Goal: Task Accomplishment & Management: Manage account settings

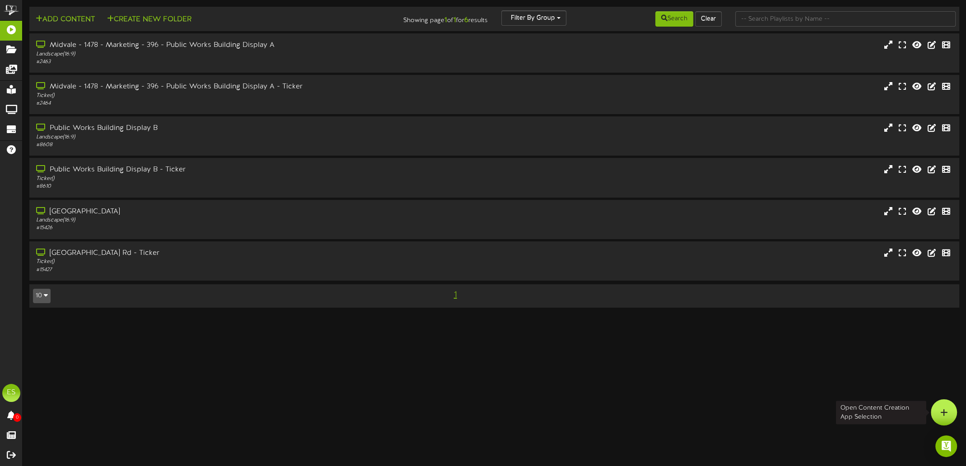
click at [938, 417] on div at bounding box center [944, 413] width 26 height 26
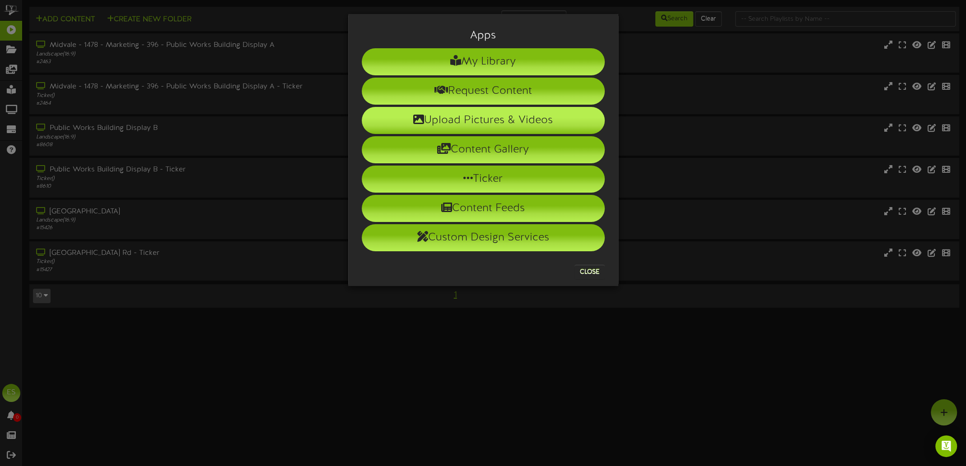
click at [470, 116] on li "Upload Pictures & Videos" at bounding box center [483, 120] width 243 height 27
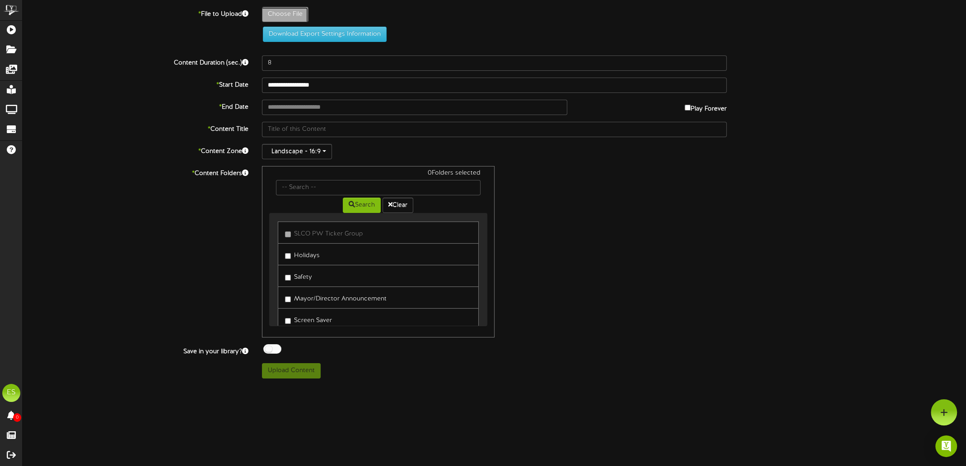
type input "**********"
type input "FrostyFoggyWindows"
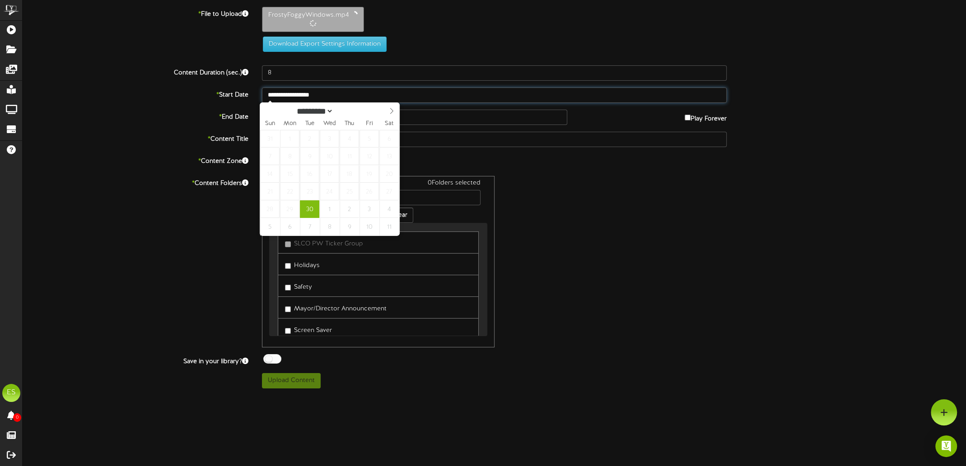
click at [293, 95] on input "**********" at bounding box center [494, 95] width 465 height 15
select select "*"
type input "**********"
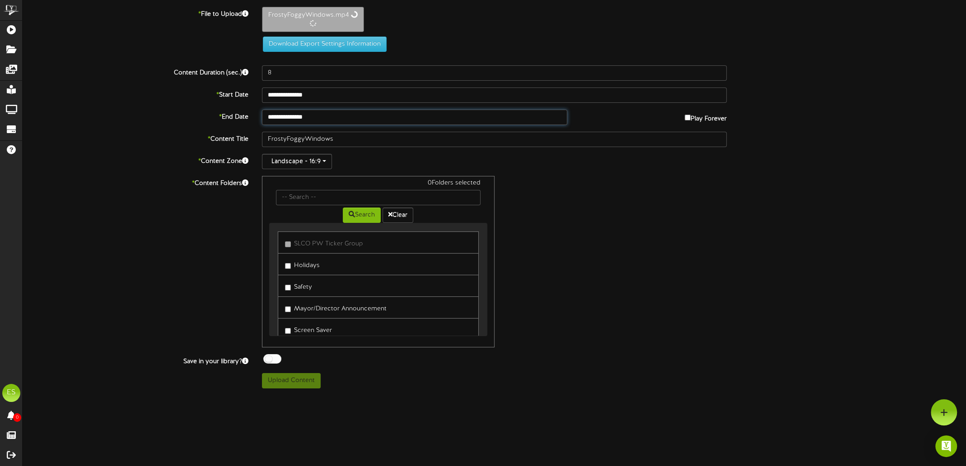
click at [306, 116] on input "**********" at bounding box center [414, 117] width 305 height 15
select select "*"
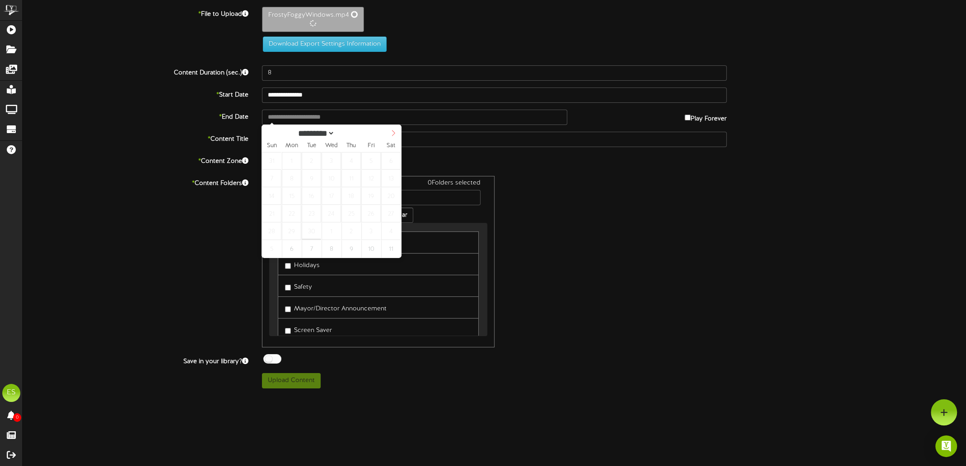
select select "*"
click at [392, 135] on icon at bounding box center [393, 133] width 6 height 6
type input "136"
type input "**********"
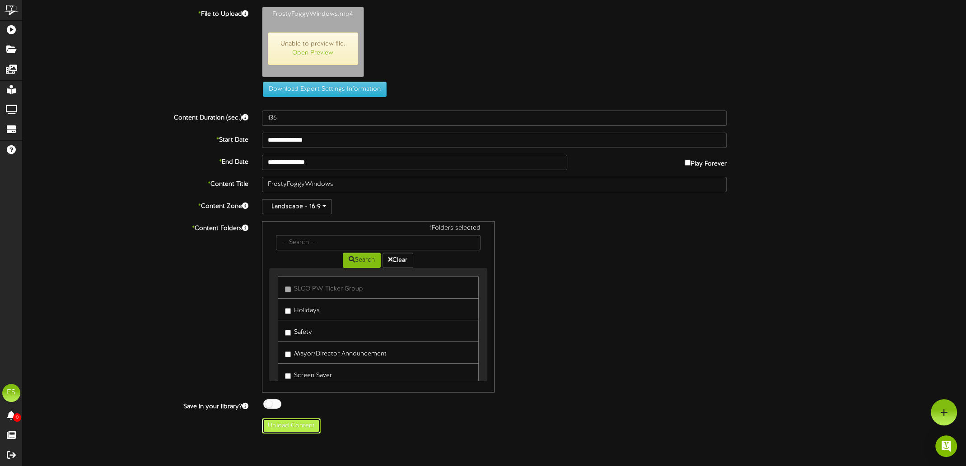
click at [307, 430] on button "Upload Content" at bounding box center [291, 426] width 59 height 15
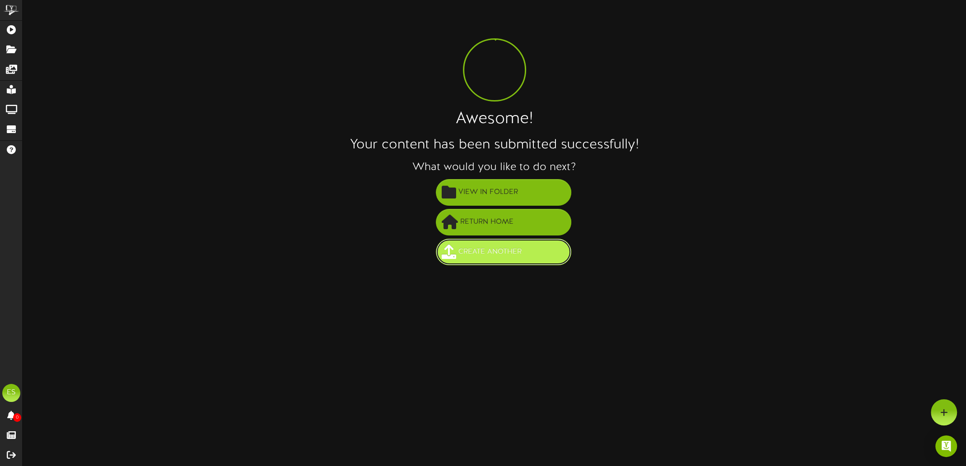
click at [533, 258] on button "Create Another" at bounding box center [503, 252] width 135 height 27
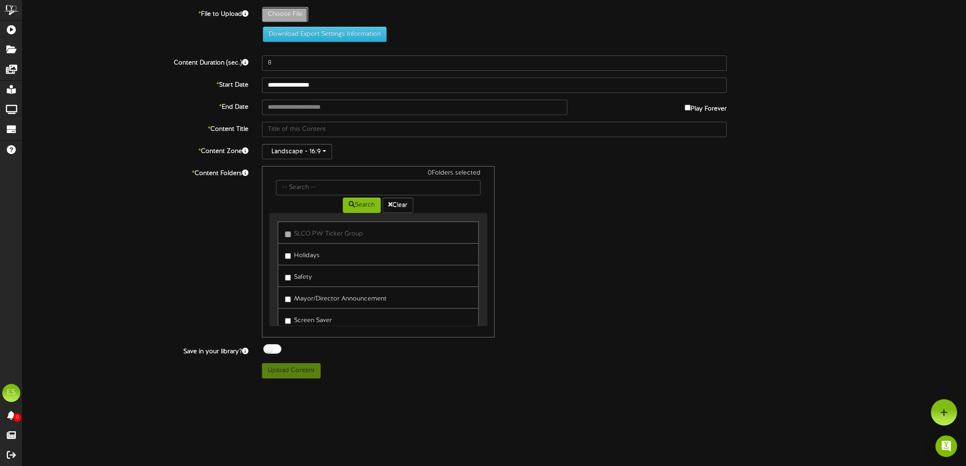
type input "**********"
type input "FRONTENDLOADERBASICSLOADINGSALT"
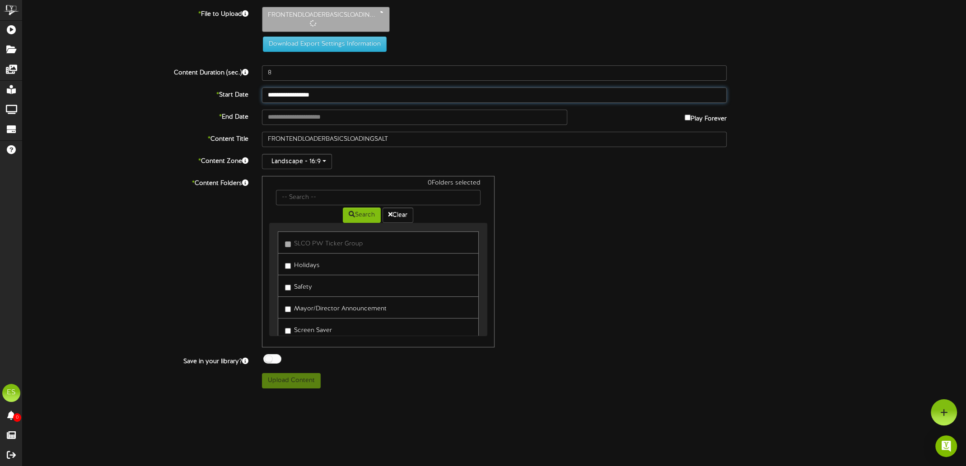
click at [282, 91] on input "**********" at bounding box center [494, 95] width 465 height 15
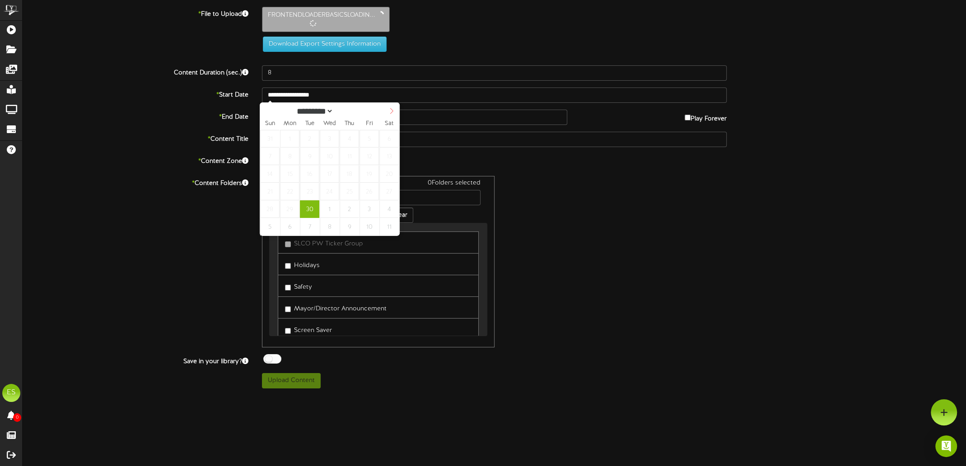
select select "*"
click at [392, 110] on icon at bounding box center [391, 111] width 6 height 6
type input "**********"
select select "*"
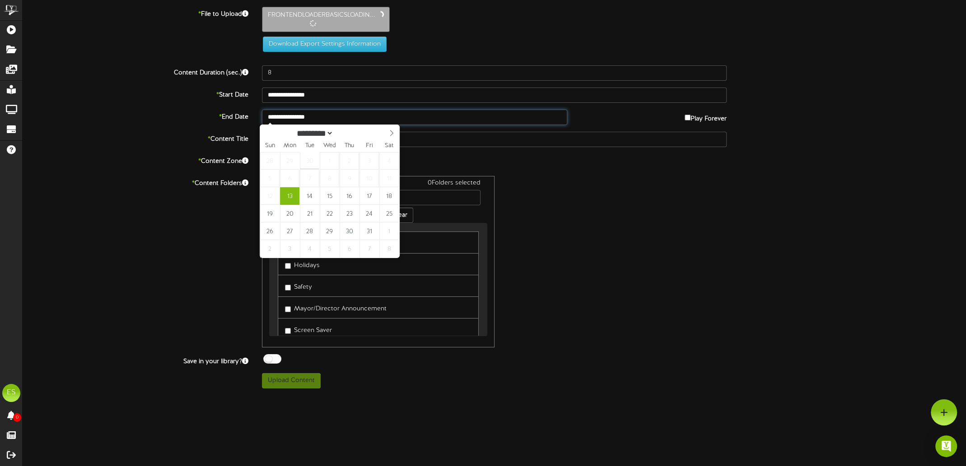
click at [344, 118] on input "**********" at bounding box center [414, 117] width 305 height 15
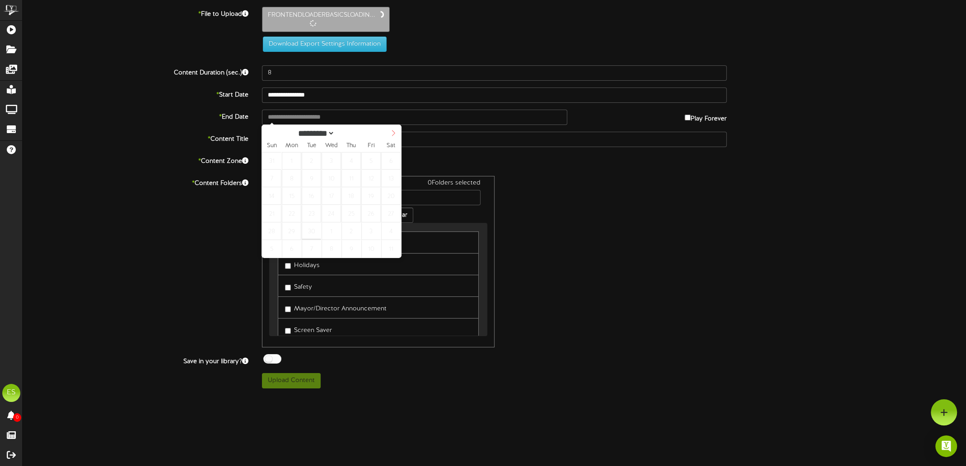
select select "*"
click at [391, 135] on icon at bounding box center [393, 133] width 6 height 6
type input "**********"
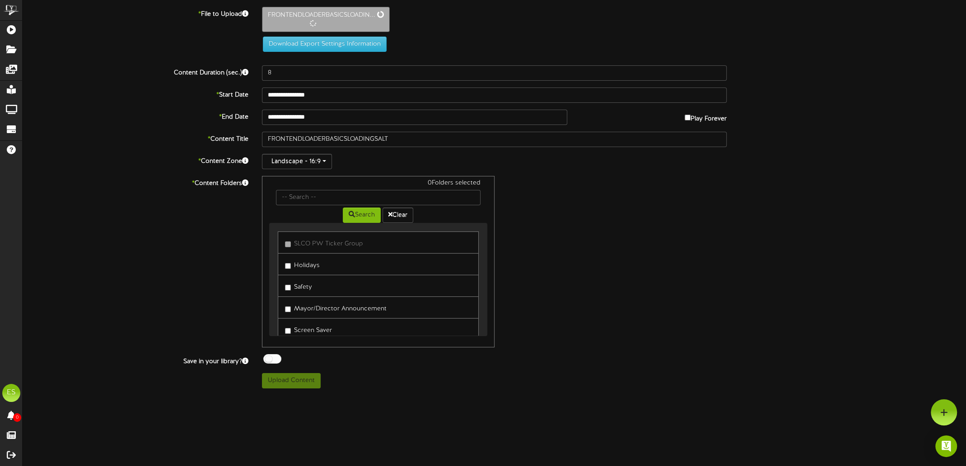
click at [288, 283] on label "Safety" at bounding box center [298, 286] width 27 height 12
type input "162"
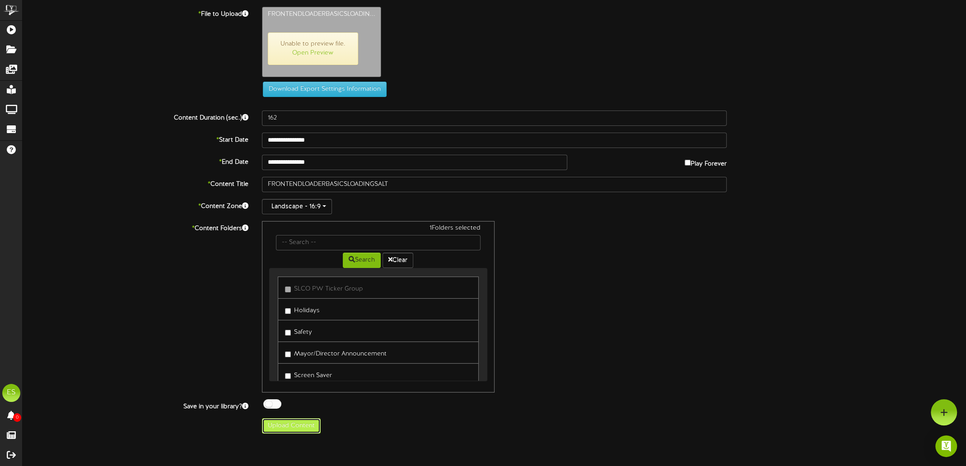
click at [297, 419] on button "Upload Content" at bounding box center [291, 426] width 59 height 15
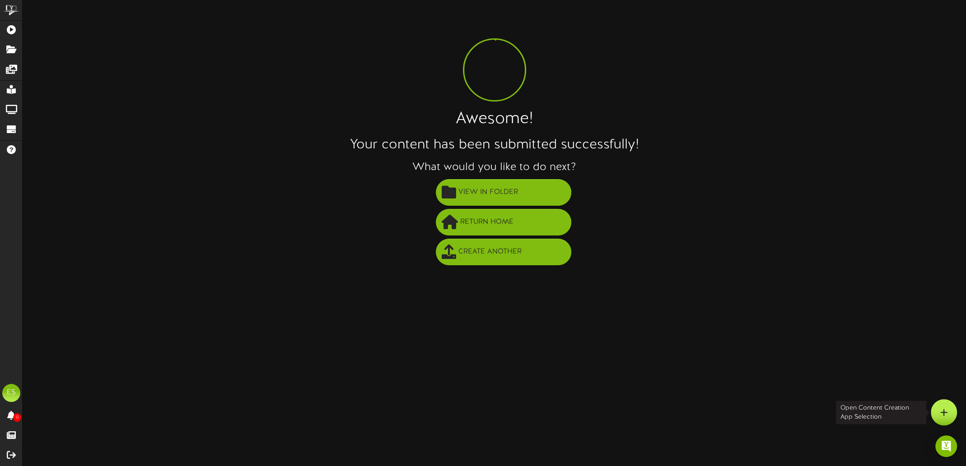
click at [945, 415] on icon at bounding box center [944, 413] width 8 height 8
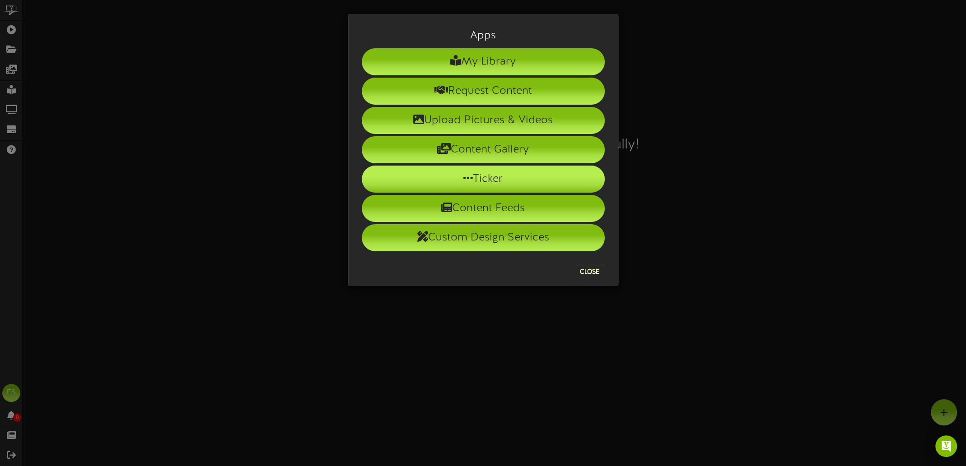
click at [411, 171] on li "Ticker" at bounding box center [483, 179] width 243 height 27
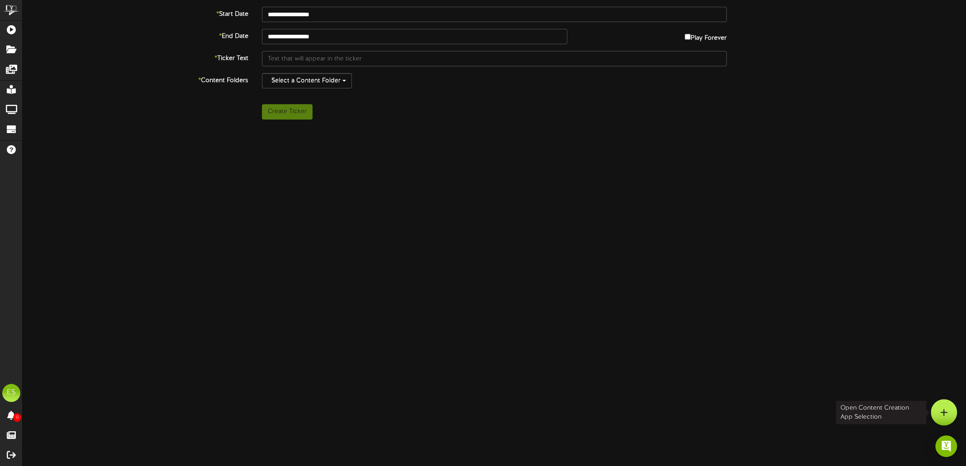
click at [940, 414] on icon at bounding box center [944, 413] width 8 height 8
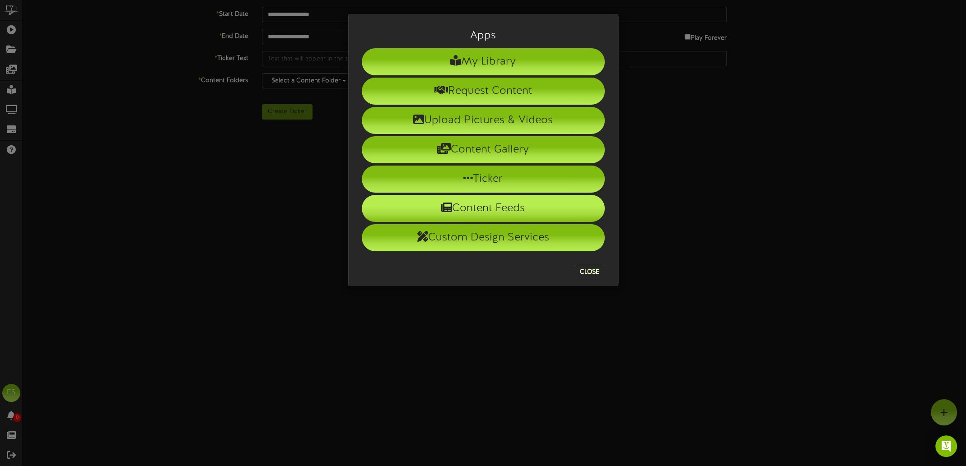
click at [493, 215] on li "Content Feeds" at bounding box center [483, 208] width 243 height 27
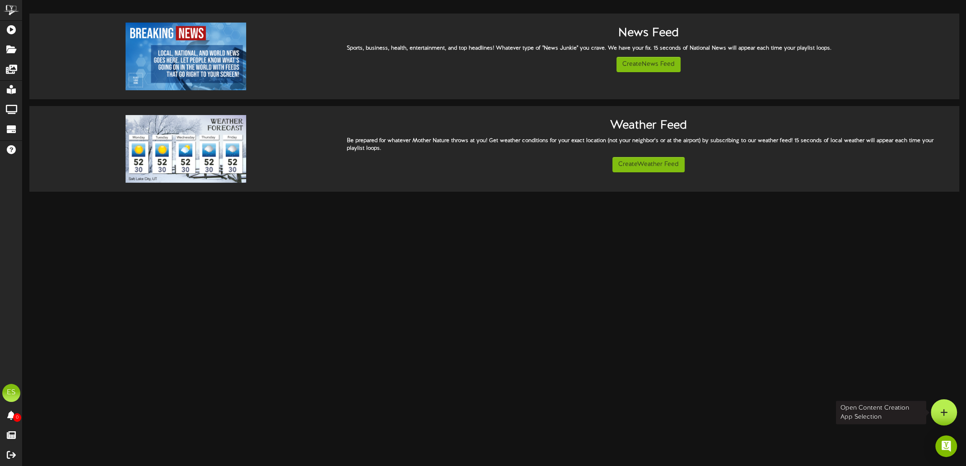
click at [942, 413] on icon at bounding box center [944, 413] width 8 height 8
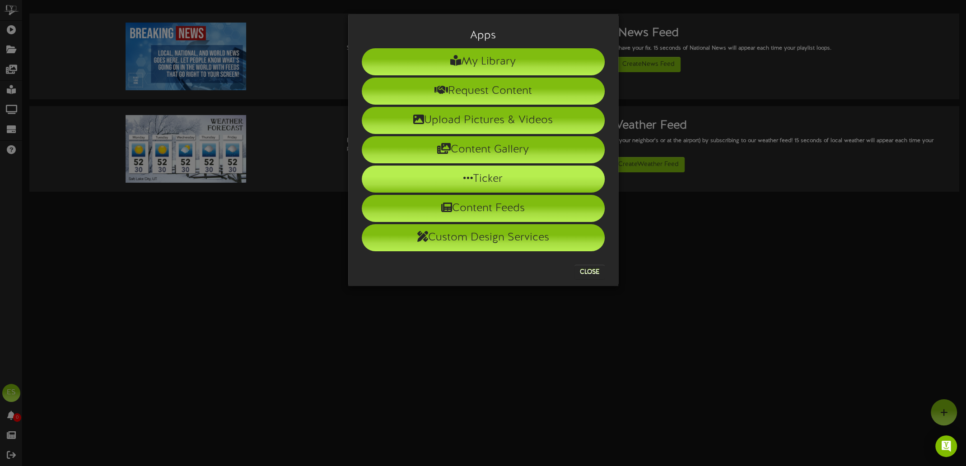
click at [454, 177] on li "Ticker" at bounding box center [483, 179] width 243 height 27
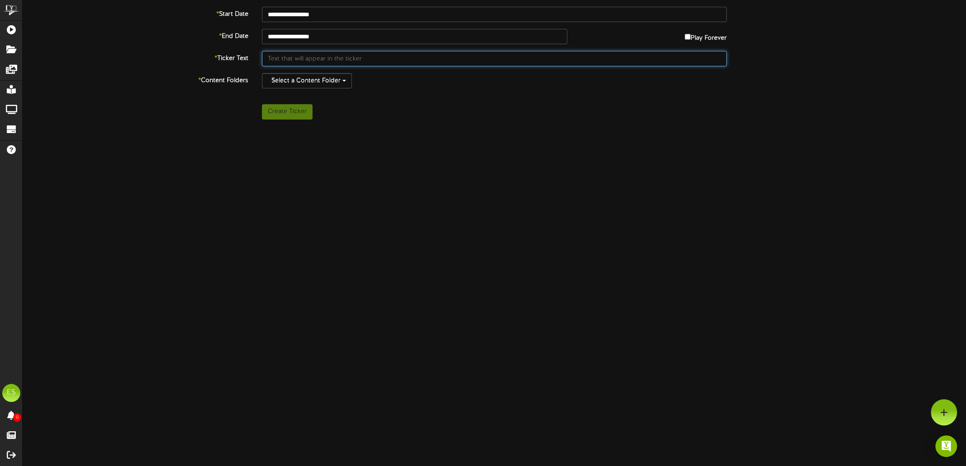
click at [293, 59] on input "text" at bounding box center [494, 58] width 465 height 15
paste input "“The Safe Way is the Only Way!”"
type input "“The Safe Way is the Only Way!”"
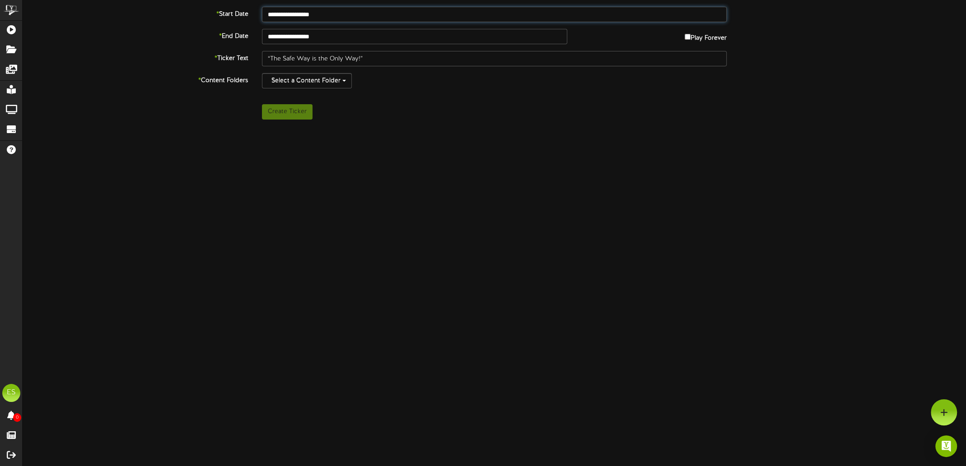
click at [322, 19] on input "**********" at bounding box center [494, 14] width 465 height 15
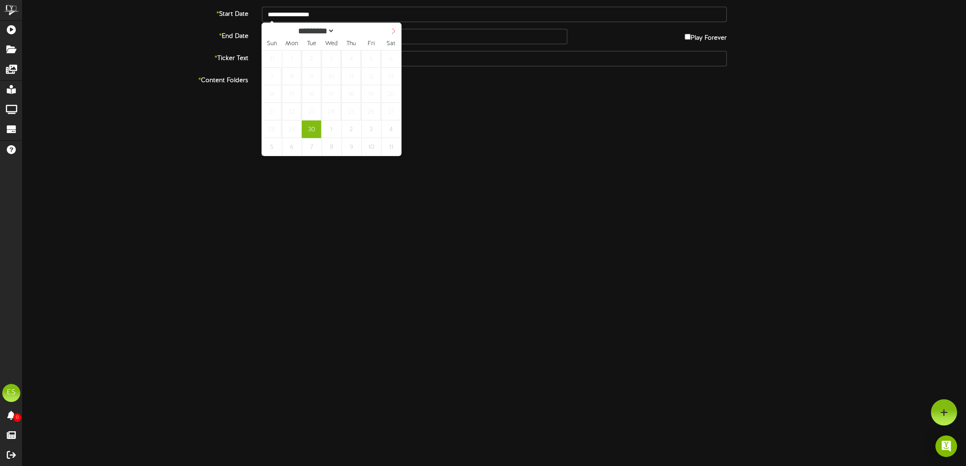
select select "*"
click at [391, 31] on icon at bounding box center [393, 31] width 6 height 6
type input "**********"
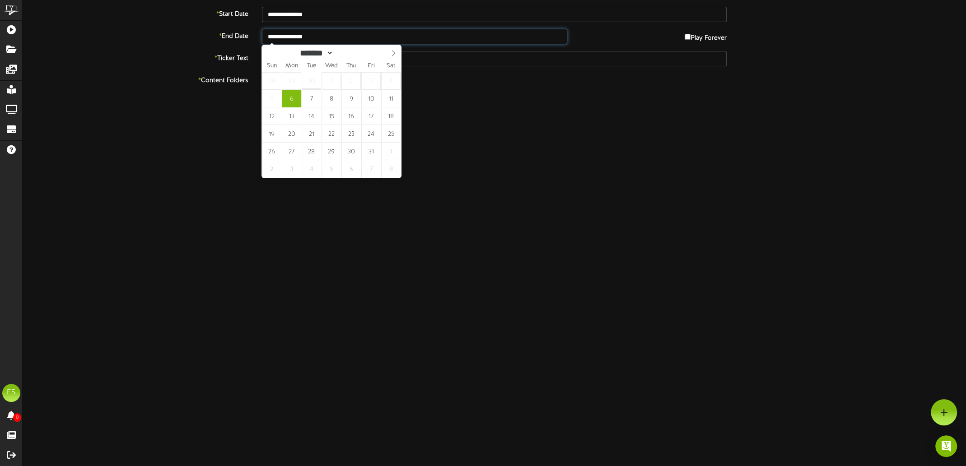
click at [307, 36] on input "**********" at bounding box center [414, 36] width 305 height 15
click at [395, 56] on icon at bounding box center [393, 53] width 6 height 6
select select "*"
click at [269, 53] on div "******* ******** ******** ****" at bounding box center [331, 52] width 139 height 14
type input "**********"
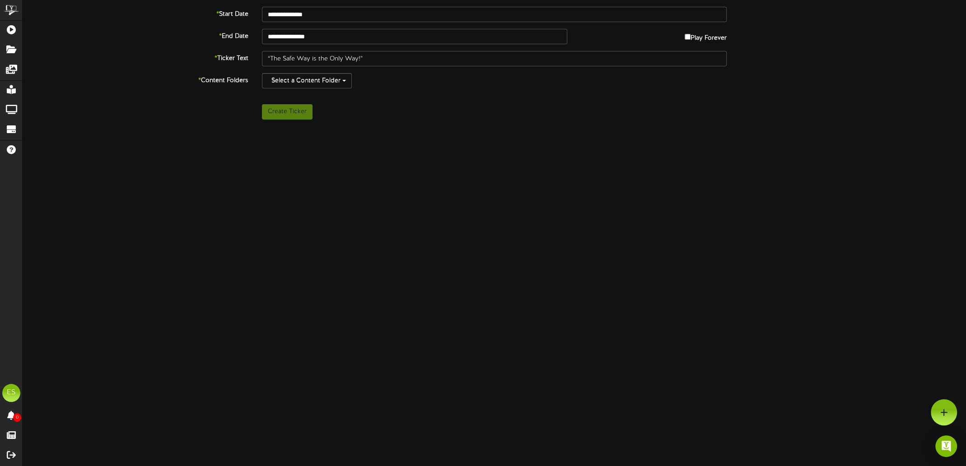
click at [316, 88] on div "Select a Content Folder" at bounding box center [494, 85] width 479 height 24
click at [316, 76] on button "Select a Content Folder" at bounding box center [307, 80] width 90 height 15
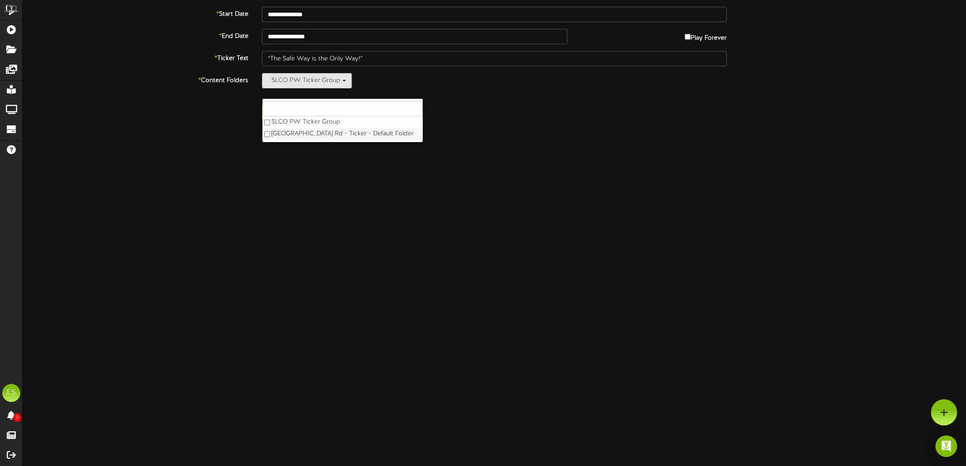
click at [265, 130] on label "[GEOGRAPHIC_DATA] Rd - Ticker - Default Folder" at bounding box center [342, 134] width 160 height 12
click at [269, 155] on div "**********" at bounding box center [494, 120] width 943 height 226
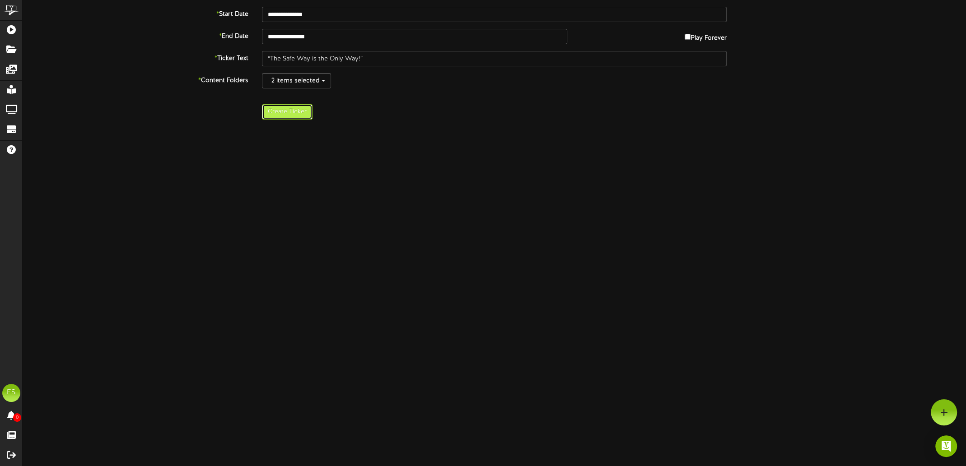
click at [292, 113] on button "Create Ticker" at bounding box center [287, 111] width 51 height 15
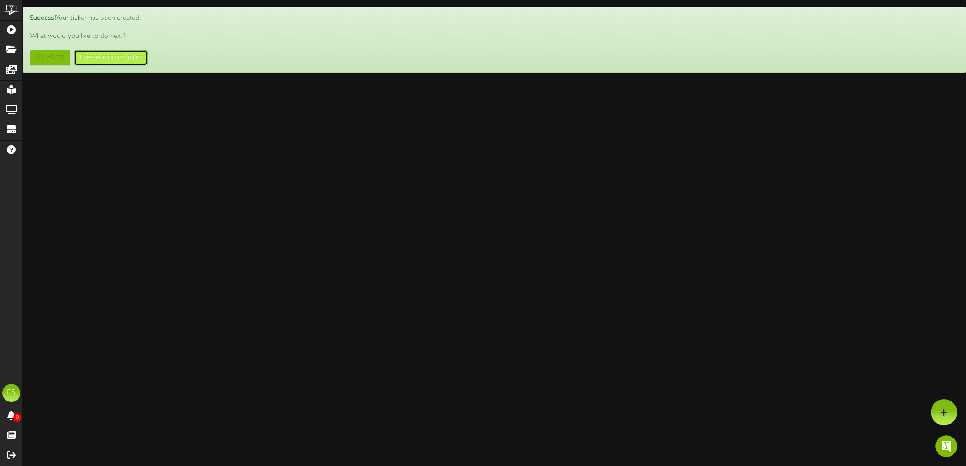
click at [125, 57] on button "Create another ticker" at bounding box center [111, 57] width 74 height 15
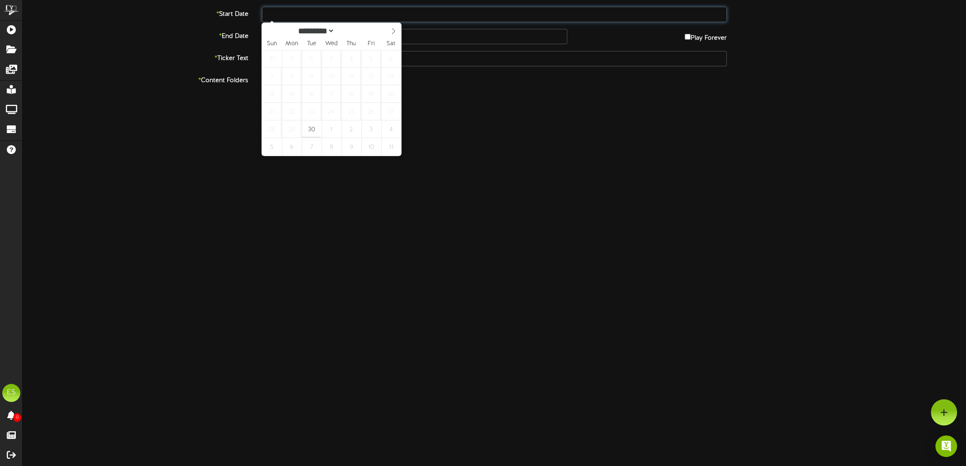
click at [328, 15] on input "text" at bounding box center [494, 14] width 465 height 15
select select "*"
click at [393, 32] on icon at bounding box center [393, 31] width 6 height 6
type input "**********"
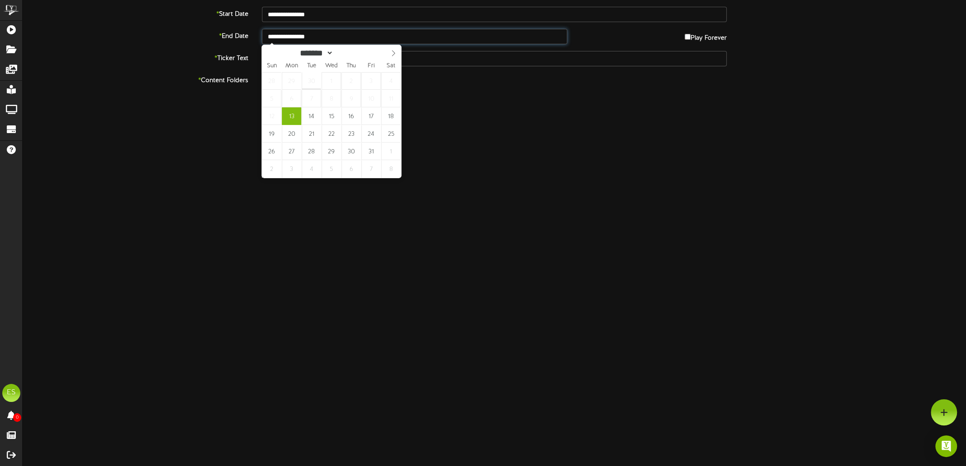
click at [303, 34] on input "**********" at bounding box center [414, 36] width 305 height 15
type input "**********"
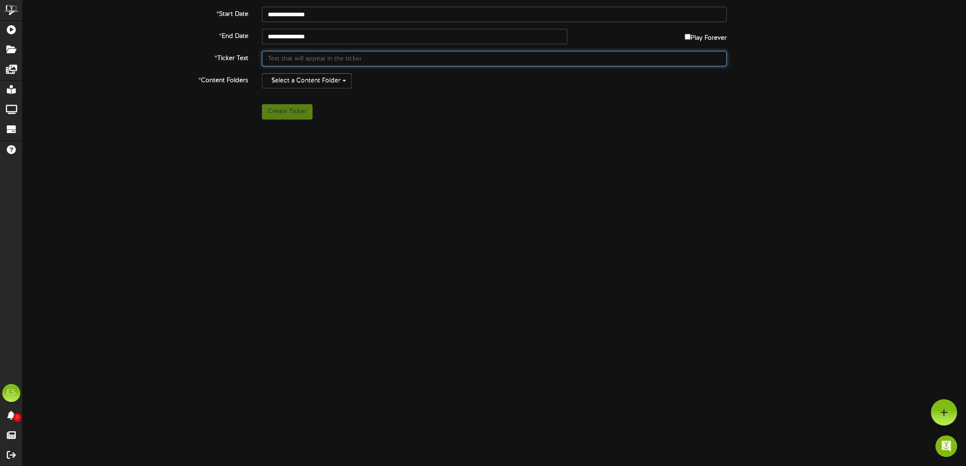
click at [320, 60] on input "text" at bounding box center [494, 58] width 465 height 15
paste input "“Don’t Learn Safety By Accident!”"
type input "“Don’t Learn Safety By Accident!”"
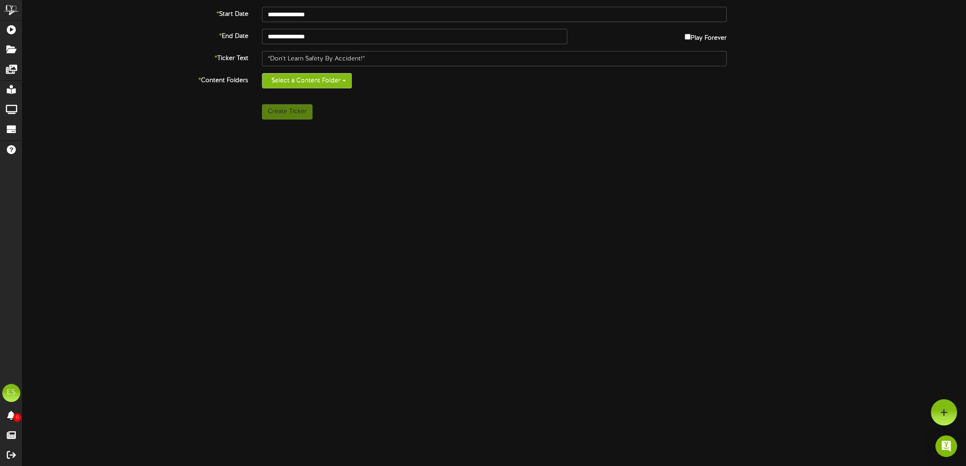
click at [315, 81] on button "Select a Content Folder" at bounding box center [307, 80] width 90 height 15
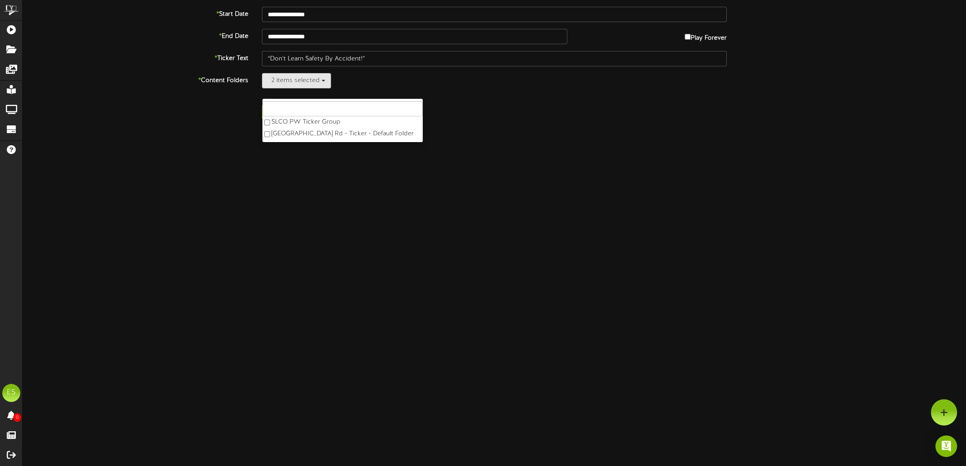
click at [270, 159] on div "**********" at bounding box center [494, 120] width 943 height 226
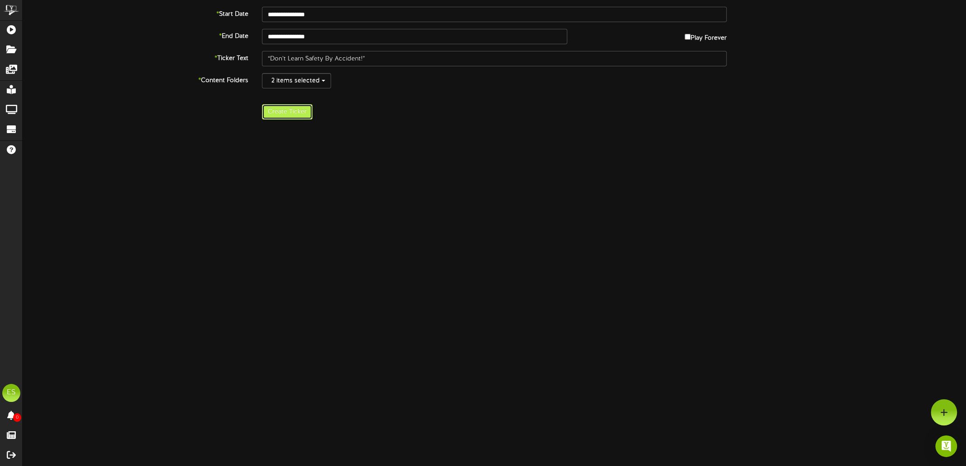
click at [300, 112] on button "Create Ticker" at bounding box center [287, 111] width 51 height 15
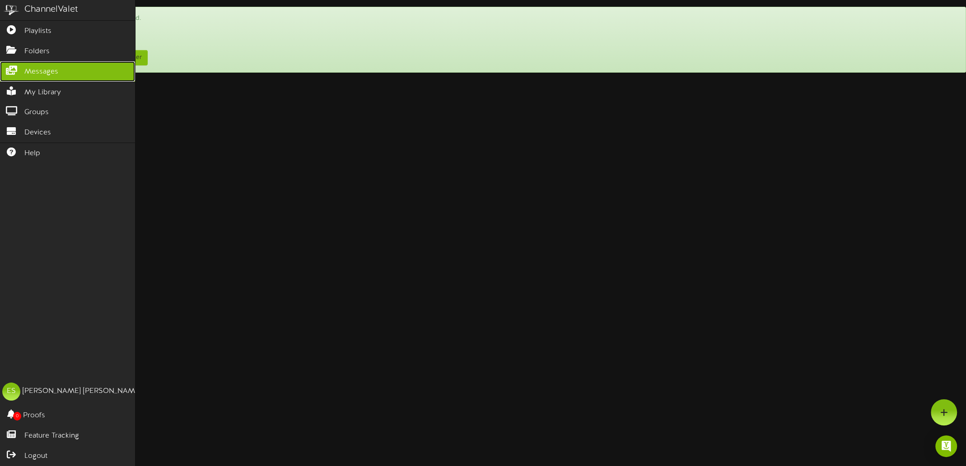
click at [15, 73] on link "Messages" at bounding box center [67, 71] width 135 height 20
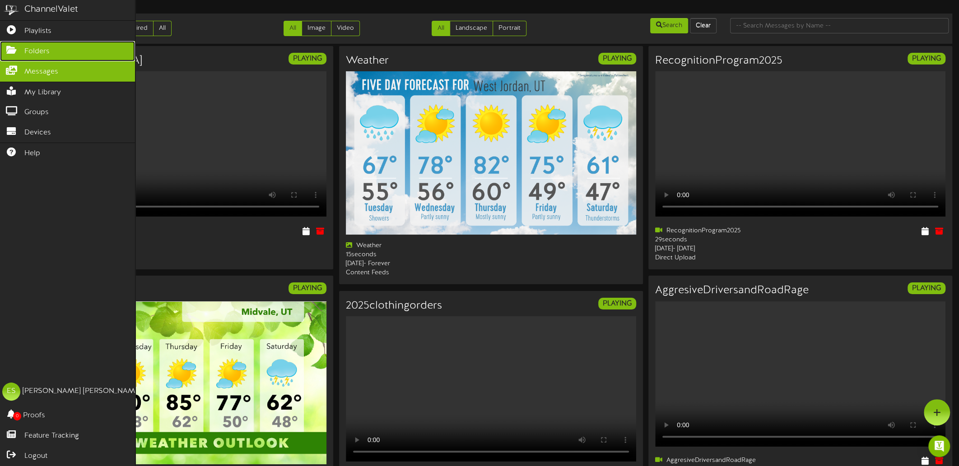
click at [28, 50] on span "Folders" at bounding box center [36, 52] width 25 height 10
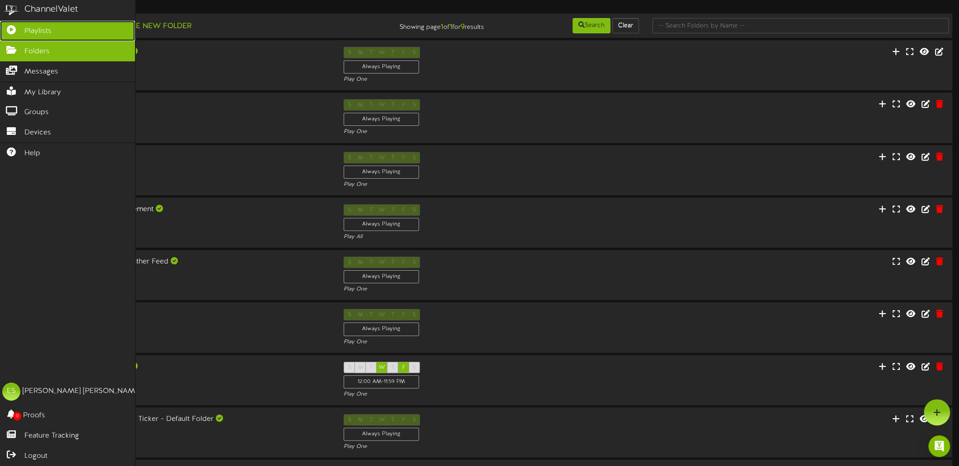
click at [45, 37] on link "Playlists" at bounding box center [67, 31] width 135 height 20
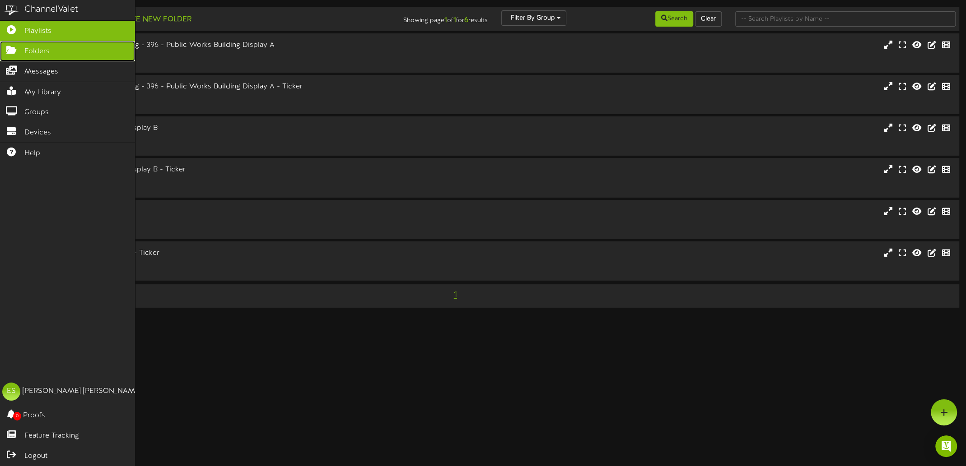
click at [14, 46] on icon at bounding box center [11, 49] width 23 height 7
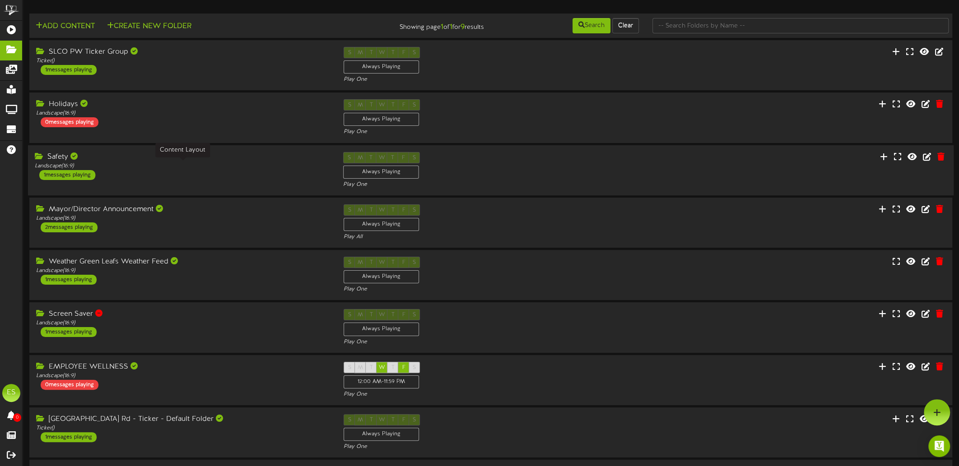
click at [166, 167] on div "Landscape ( 16:9 )" at bounding box center [182, 166] width 295 height 8
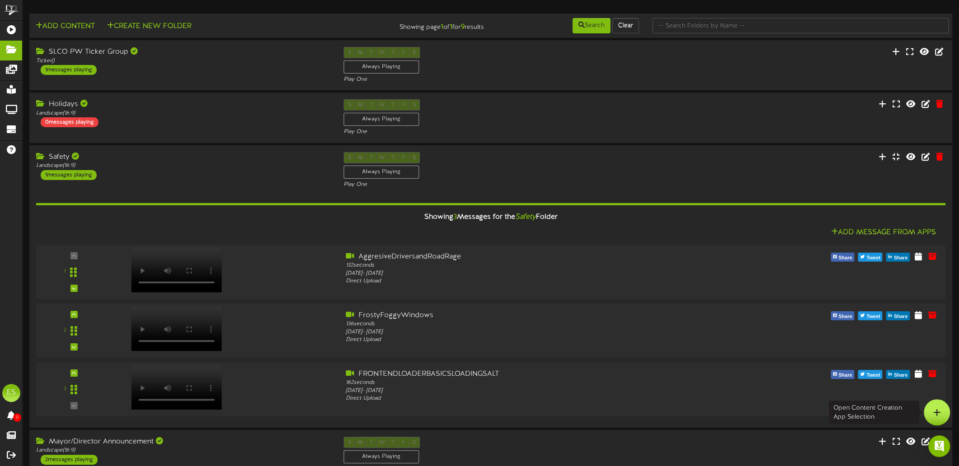
click at [944, 417] on div at bounding box center [937, 413] width 26 height 26
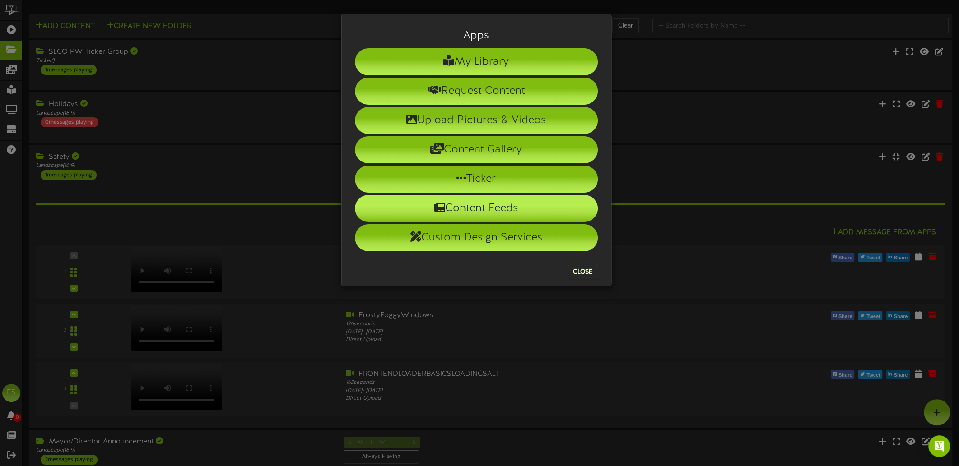
click at [418, 200] on li "Content Feeds" at bounding box center [476, 208] width 243 height 27
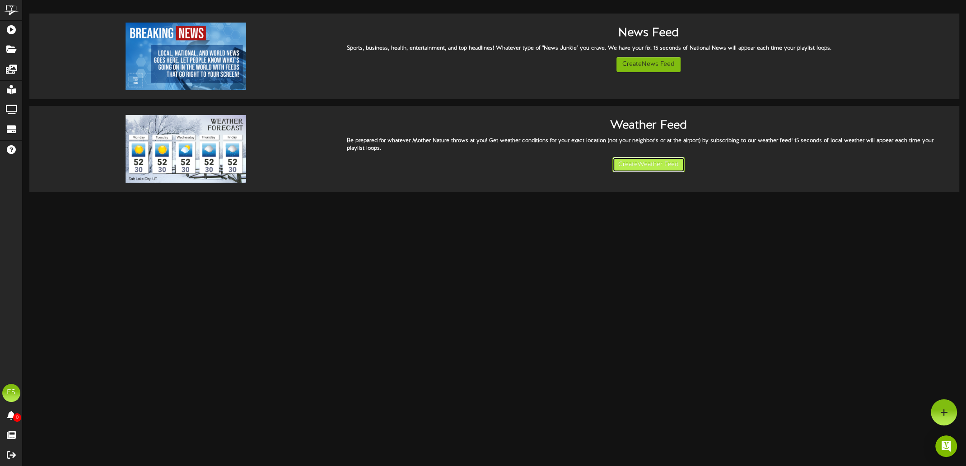
click at [652, 170] on button "Create Weather Feed" at bounding box center [648, 164] width 72 height 15
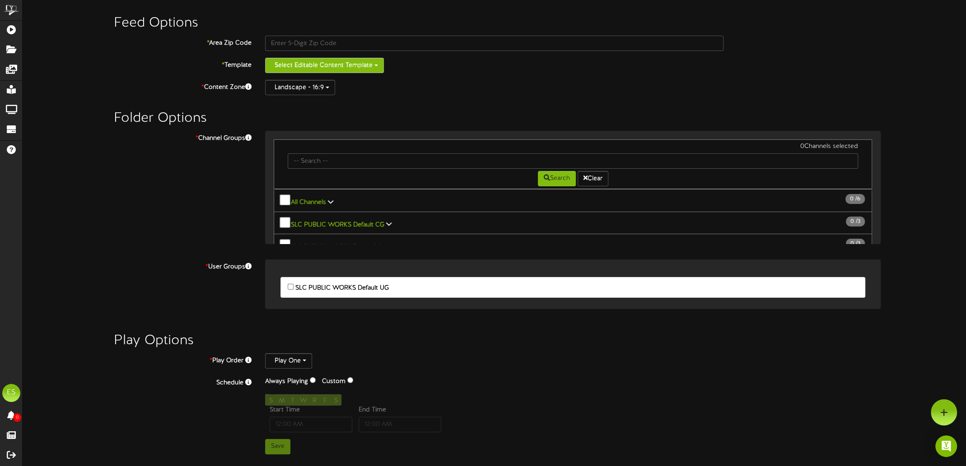
click at [377, 67] on button "Select Editable Content Template" at bounding box center [324, 65] width 119 height 15
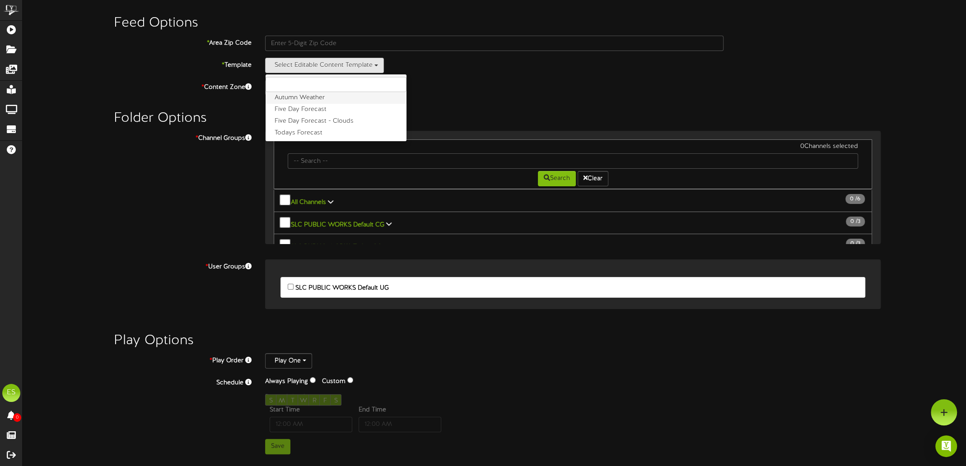
click at [370, 93] on label "Autumn Weather" at bounding box center [335, 98] width 141 height 12
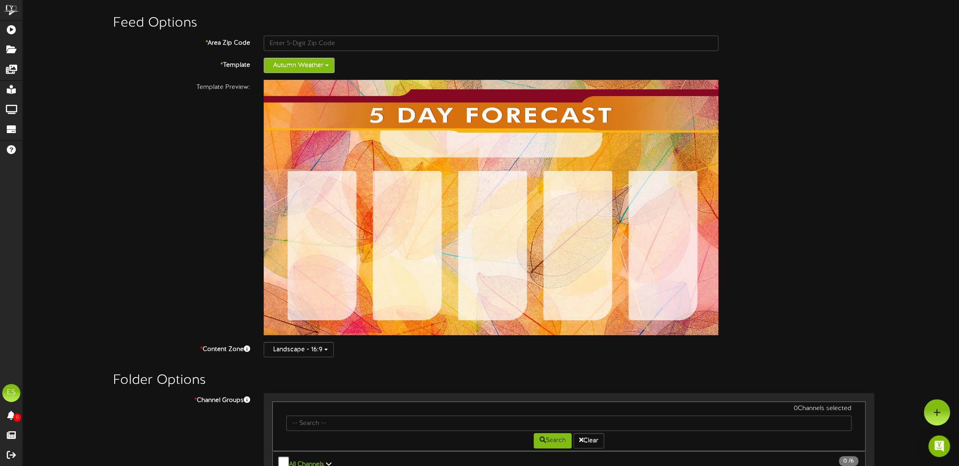
click at [298, 65] on button "Autumn Weather" at bounding box center [299, 65] width 71 height 15
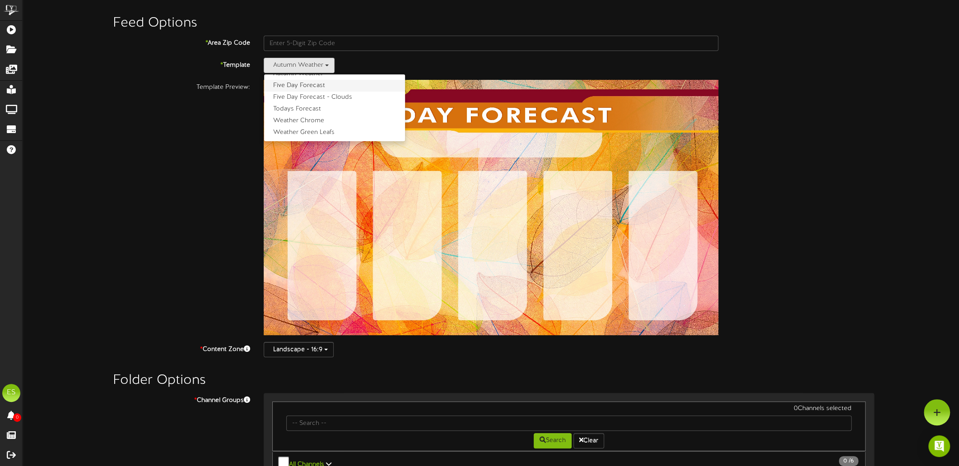
scroll to position [47, 0]
click at [315, 130] on label "Winter Weather" at bounding box center [334, 134] width 141 height 12
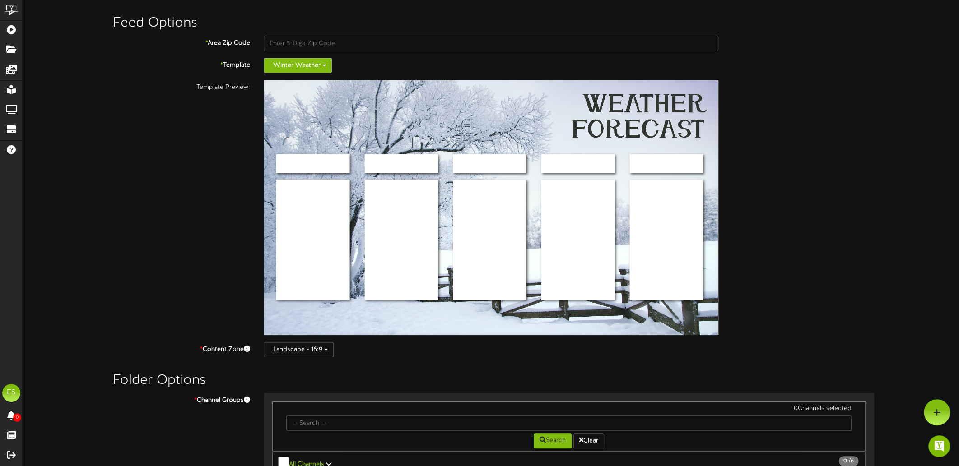
click at [317, 62] on button "Winter Weather" at bounding box center [298, 65] width 68 height 15
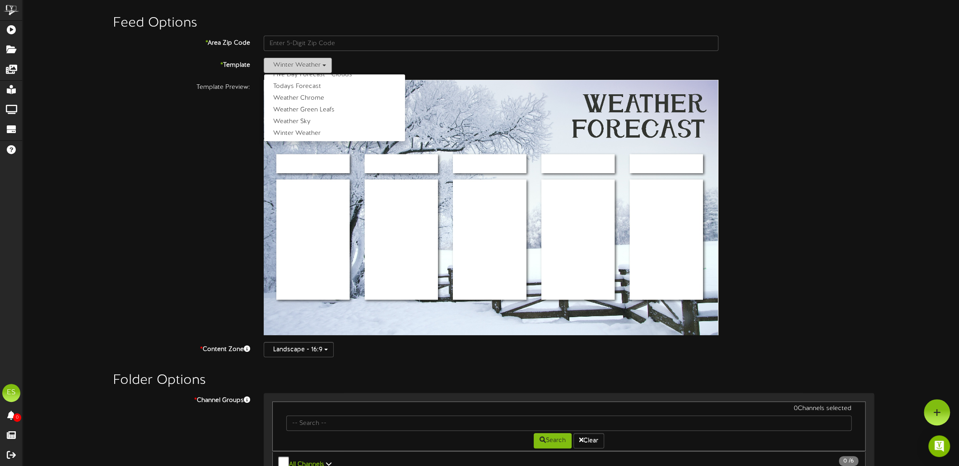
scroll to position [0, 0]
click at [310, 120] on label "Five Day Forecast - Clouds" at bounding box center [334, 122] width 141 height 12
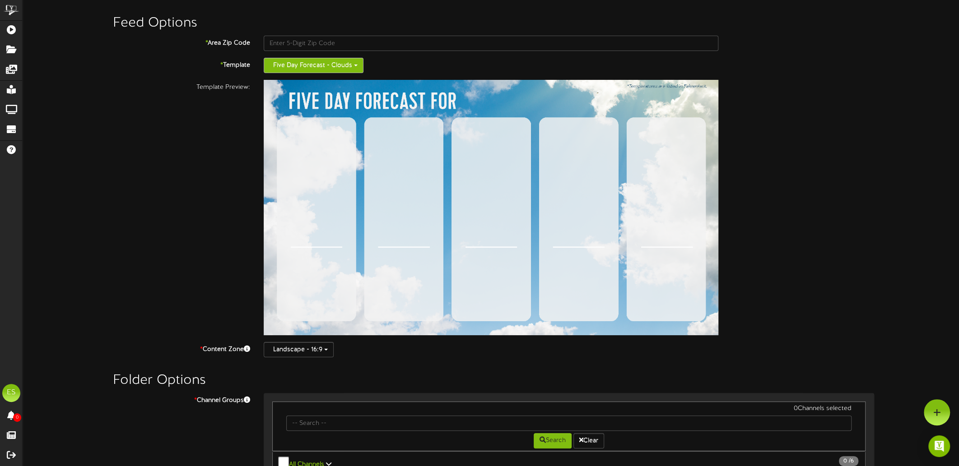
click at [341, 64] on button "Five Day Forecast - Clouds" at bounding box center [314, 65] width 100 height 15
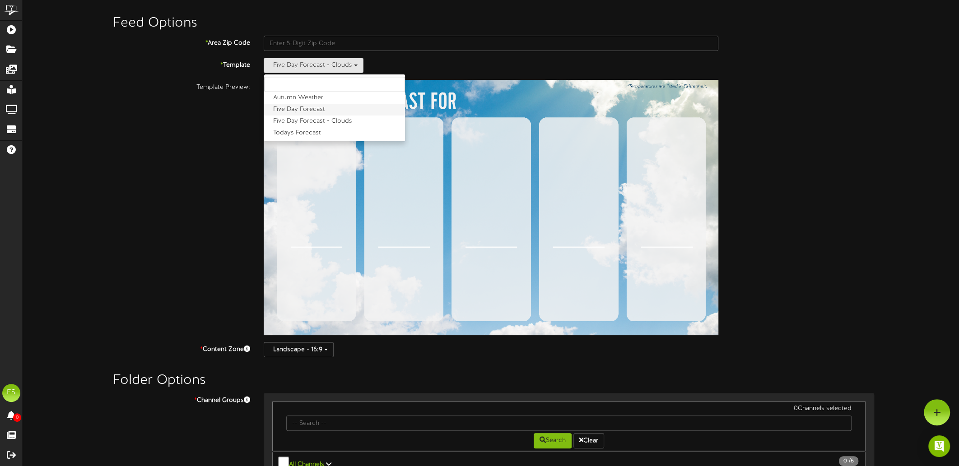
click at [331, 112] on label "Five Day Forecast" at bounding box center [334, 110] width 141 height 12
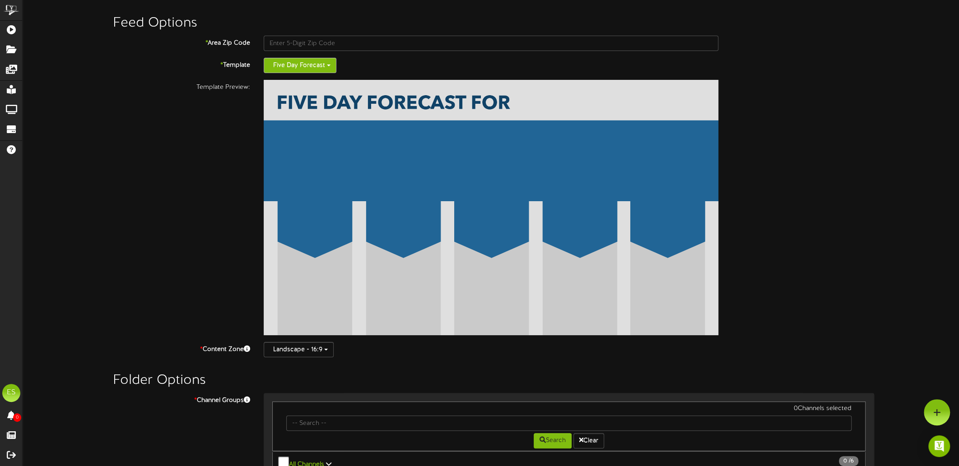
click at [332, 65] on button "Five Day Forecast" at bounding box center [300, 65] width 73 height 15
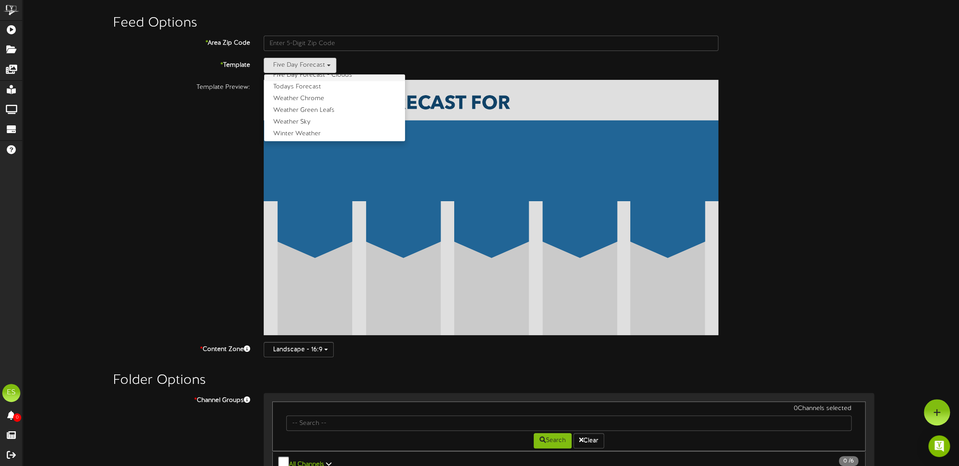
scroll to position [47, 0]
click at [330, 100] on label "Weather Chrome" at bounding box center [334, 99] width 141 height 12
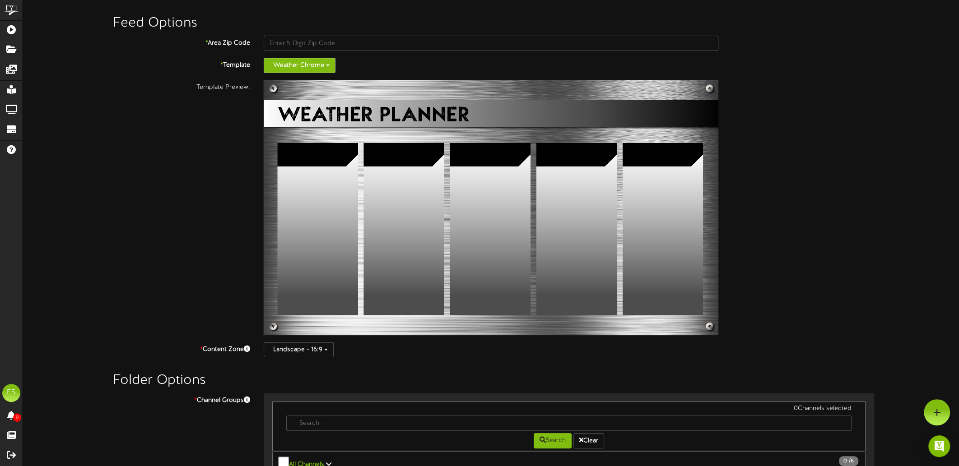
click at [317, 64] on button "Weather Chrome" at bounding box center [300, 65] width 72 height 15
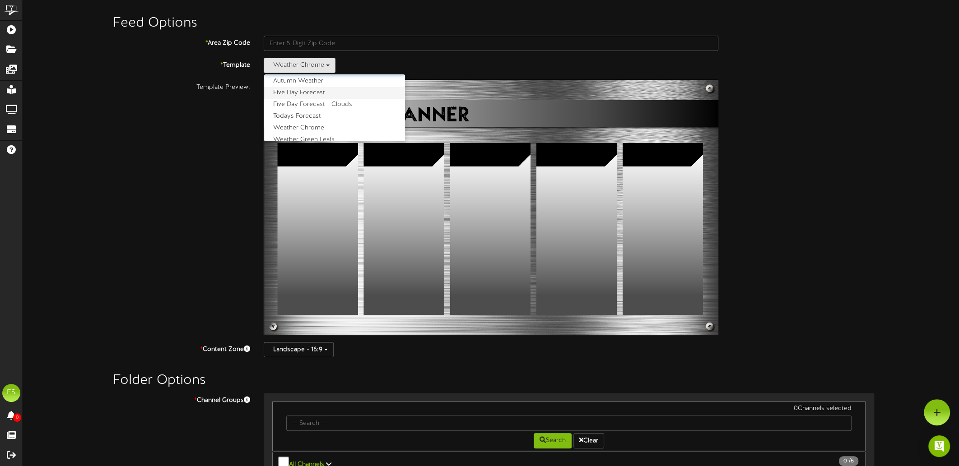
scroll to position [1, 0]
click at [312, 126] on label "Todays Forecast" at bounding box center [334, 132] width 141 height 12
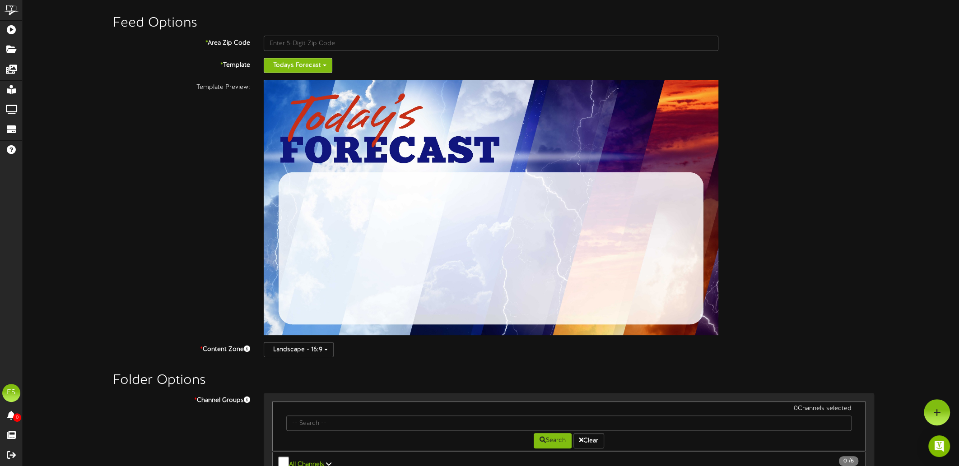
click at [323, 65] on span "button" at bounding box center [325, 66] width 4 height 2
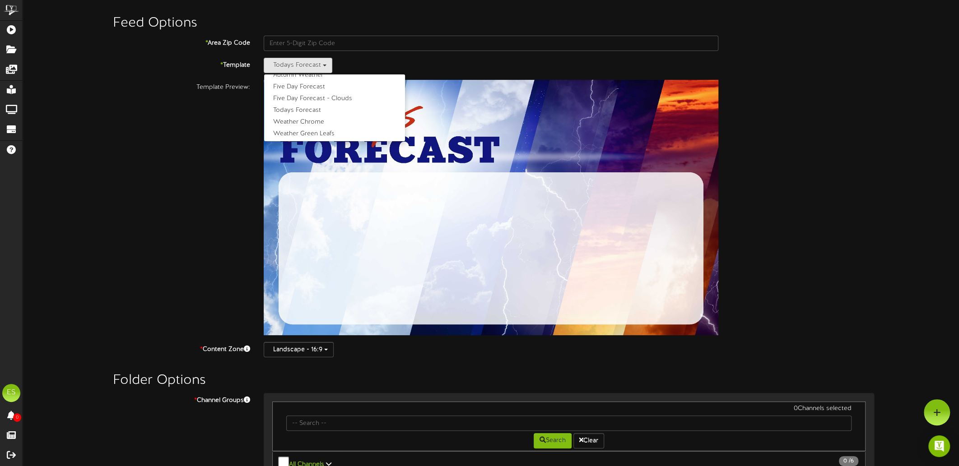
scroll to position [0, 0]
click at [315, 98] on label "Autumn Weather" at bounding box center [334, 98] width 141 height 12
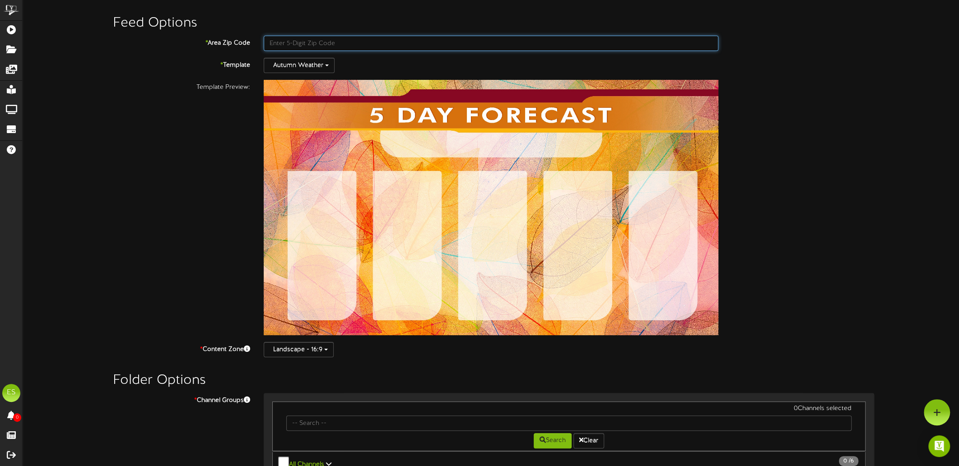
click at [325, 41] on input "text" at bounding box center [491, 43] width 455 height 15
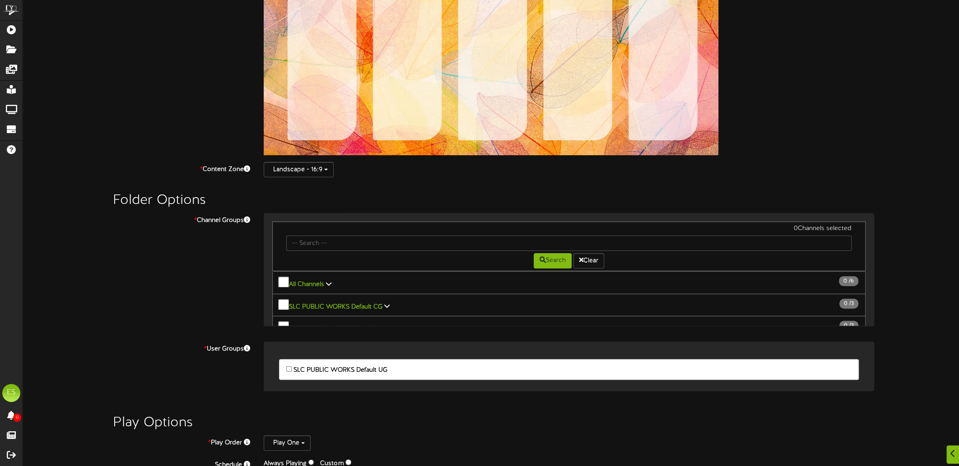
type input "84109"
click at [386, 303] on icon at bounding box center [386, 306] width 5 height 6
click at [176, 280] on div "* Channel Groups 1 Channels selected Search Clear All Channels 1 / 6" at bounding box center [491, 259] width 936 height 151
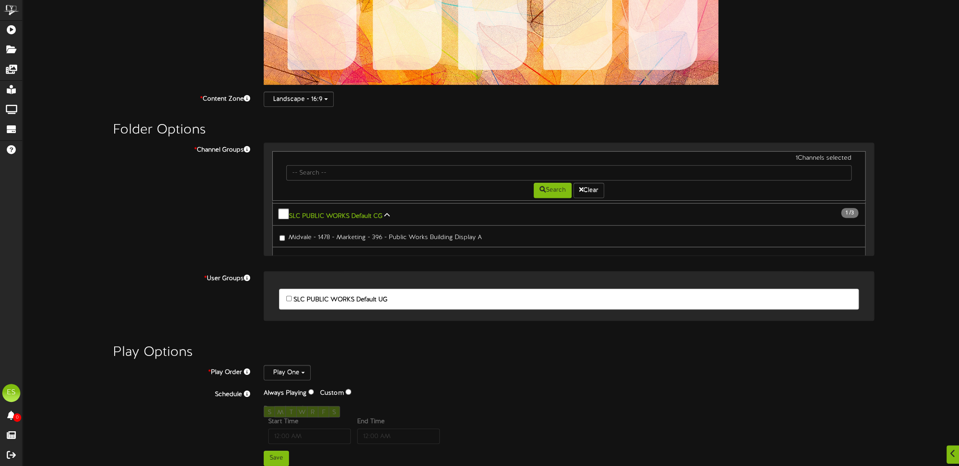
scroll to position [255, 0]
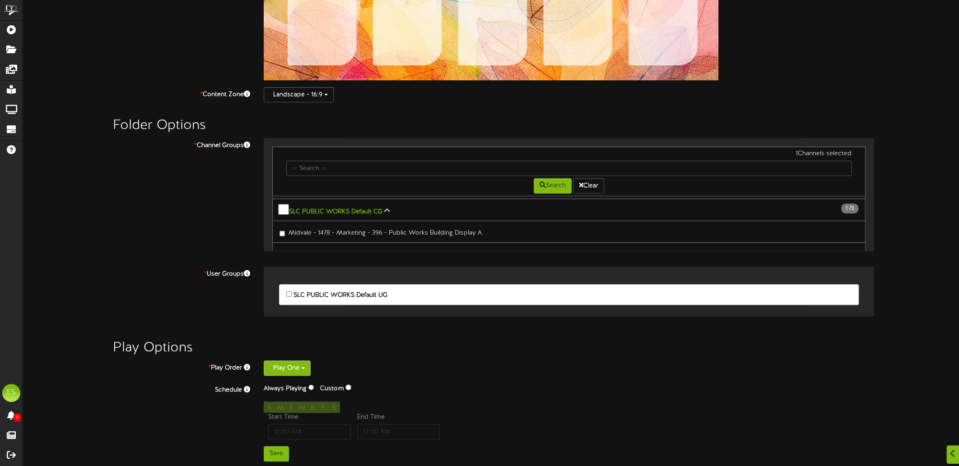
click at [298, 367] on button "Play One" at bounding box center [287, 368] width 47 height 15
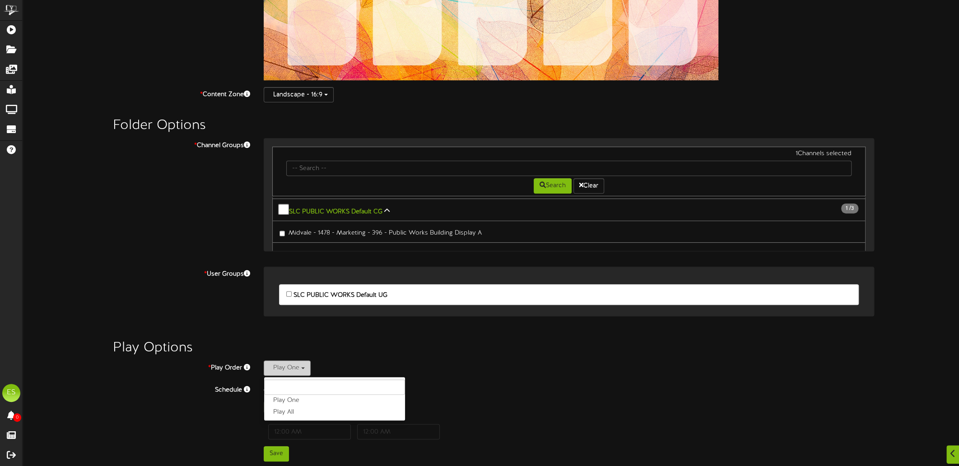
click at [298, 367] on button "Play One" at bounding box center [287, 368] width 47 height 15
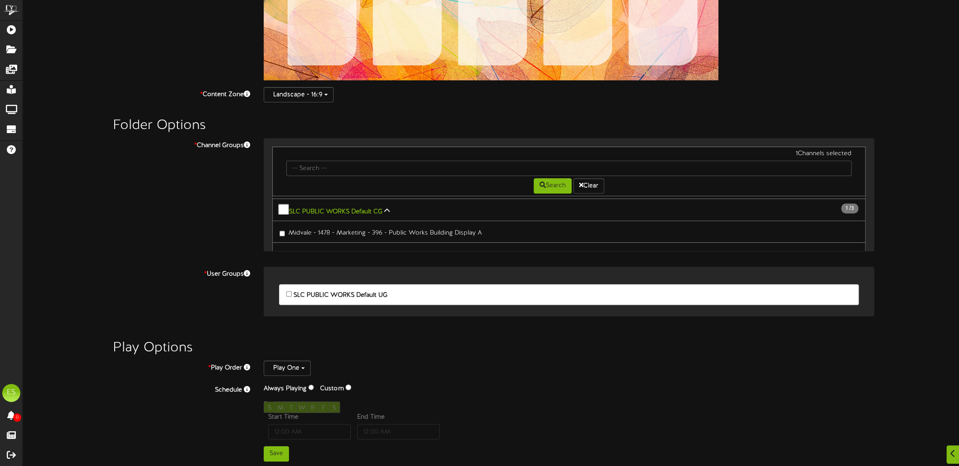
click at [357, 366] on div "Play One Play One Play All" at bounding box center [569, 368] width 611 height 15
click at [274, 453] on button "Save" at bounding box center [276, 454] width 25 height 15
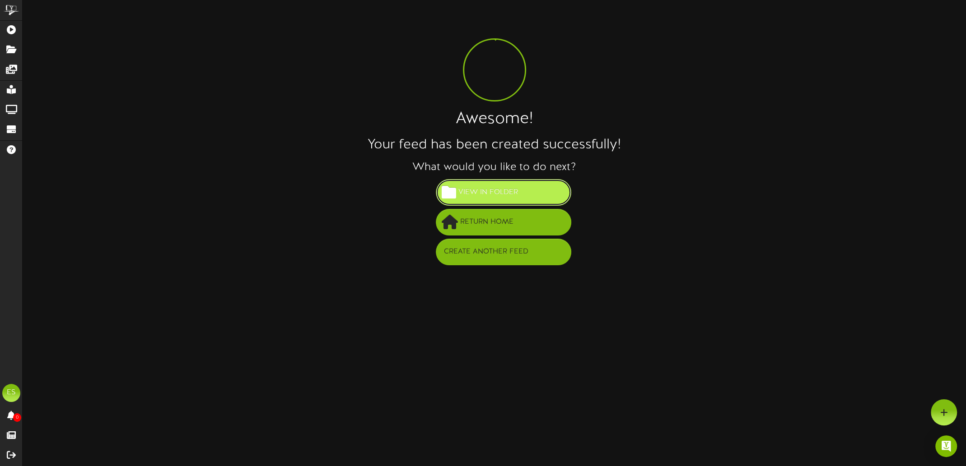
click at [470, 184] on button "View in Folder" at bounding box center [503, 192] width 135 height 27
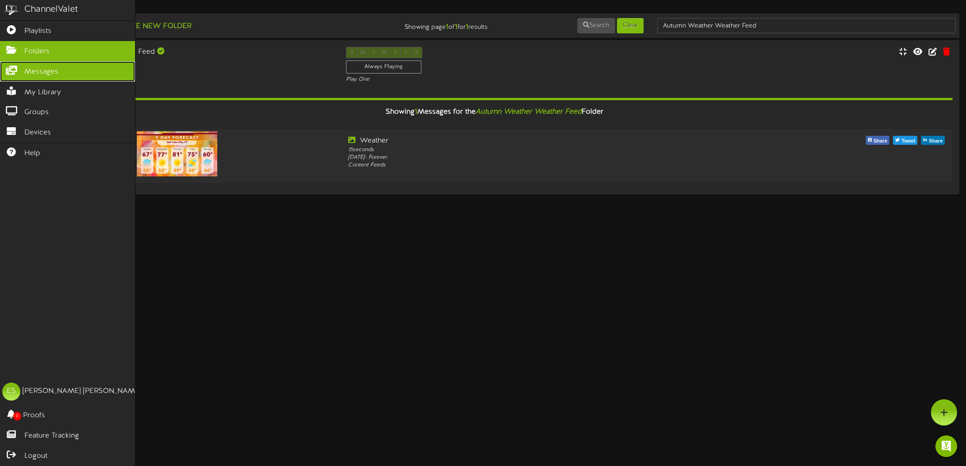
click at [7, 68] on icon at bounding box center [11, 69] width 23 height 7
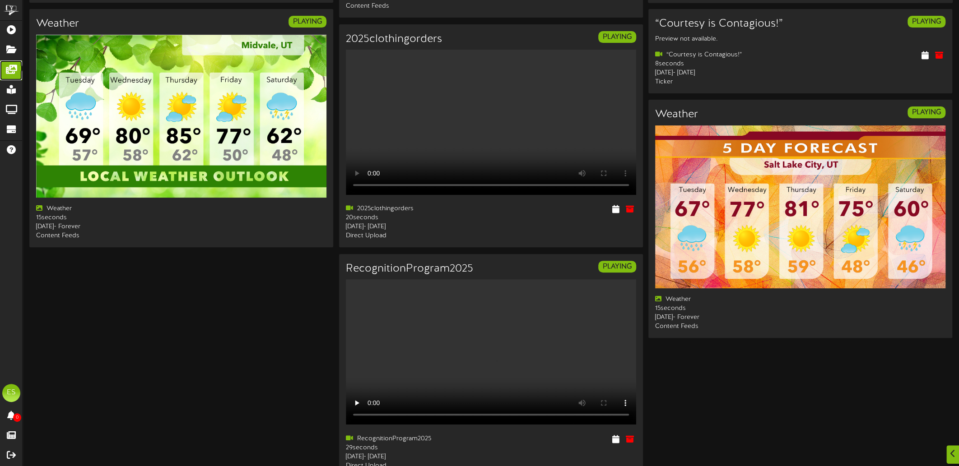
scroll to position [271, 0]
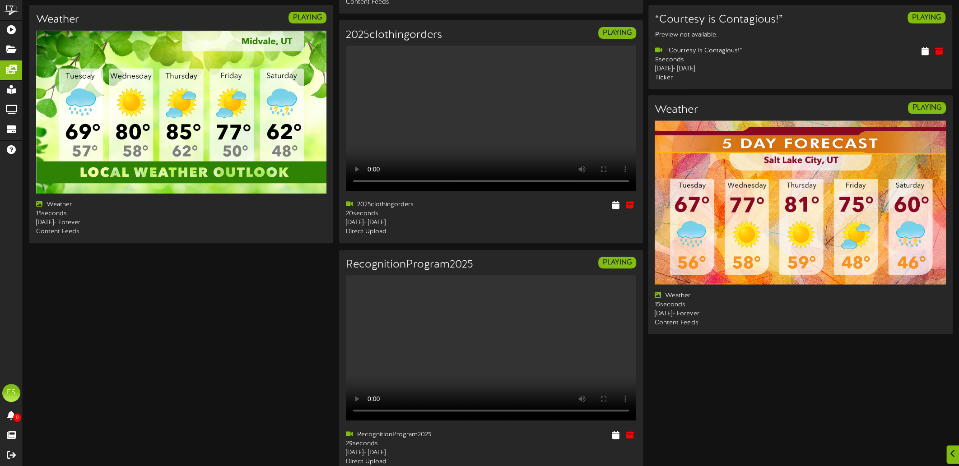
click at [830, 335] on div "Weather PLAYING Weather 15 seconds -" at bounding box center [800, 214] width 305 height 239
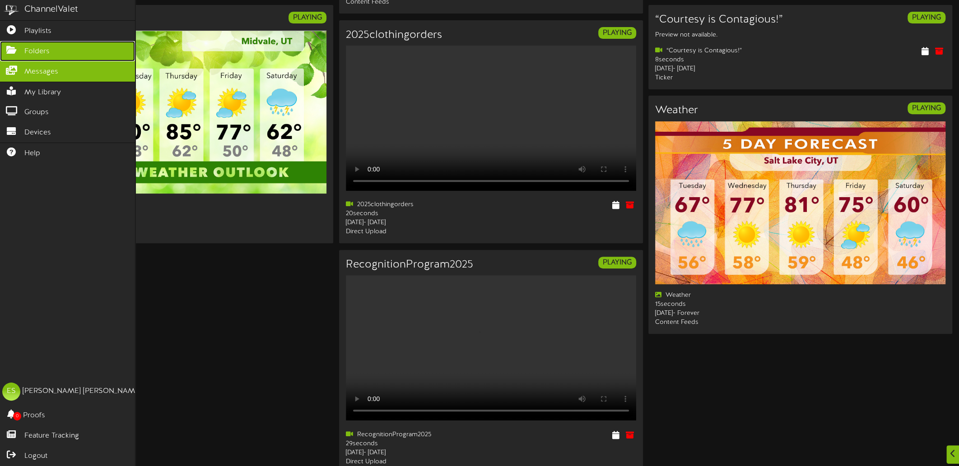
click at [40, 55] on link "Folders" at bounding box center [67, 51] width 135 height 20
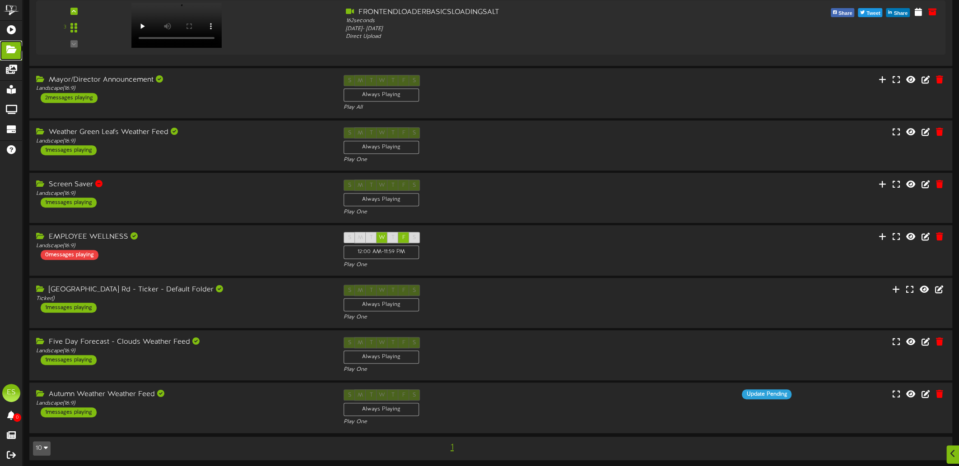
scroll to position [363, 0]
click at [940, 391] on icon at bounding box center [940, 394] width 9 height 10
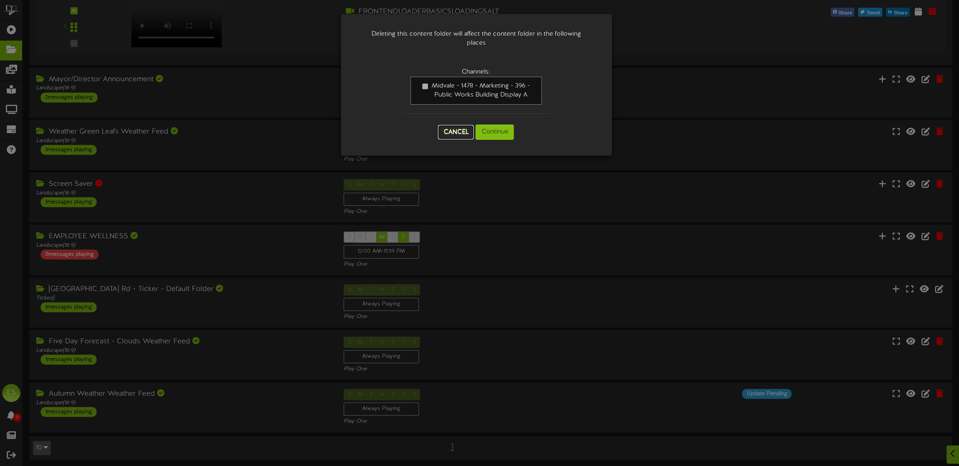
click at [458, 130] on button "Cancel" at bounding box center [456, 132] width 36 height 14
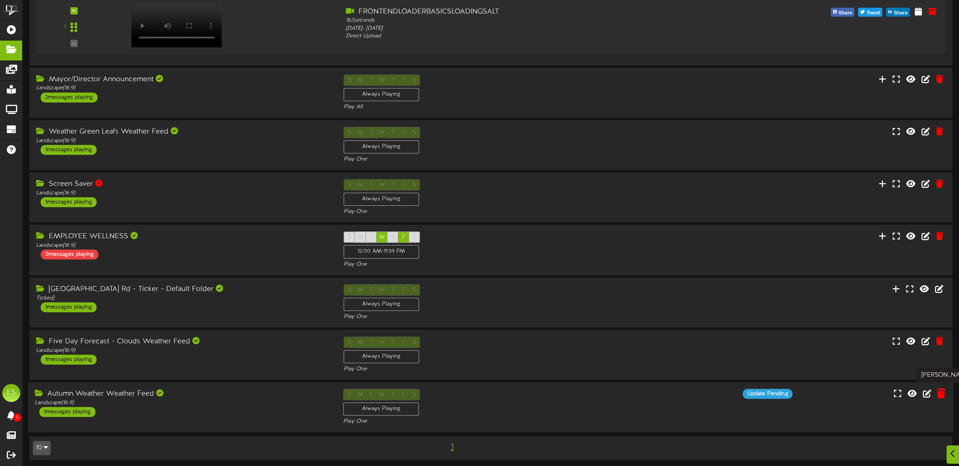
click at [944, 395] on icon at bounding box center [940, 394] width 9 height 10
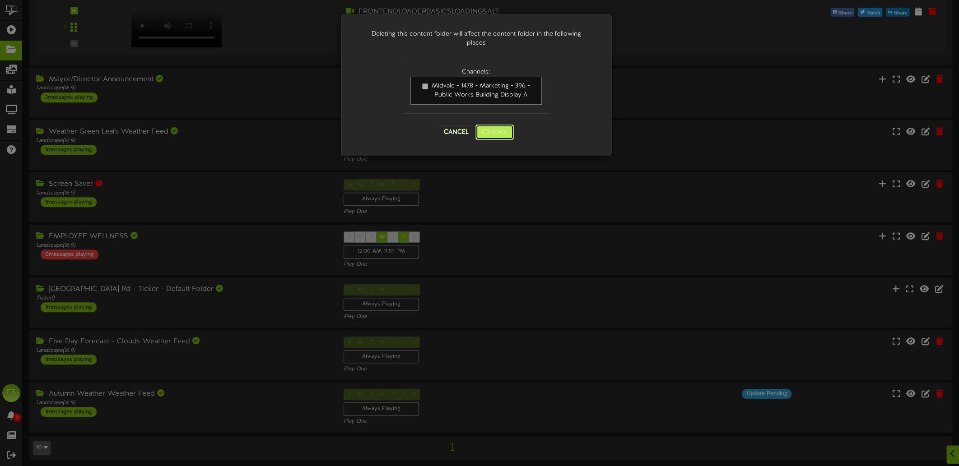
click at [491, 135] on button "Continue" at bounding box center [494, 132] width 38 height 15
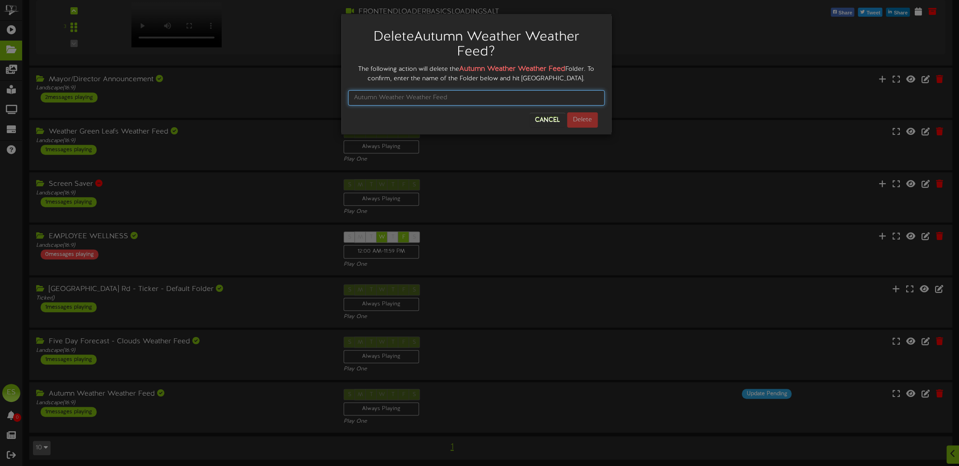
click at [527, 98] on input "text" at bounding box center [476, 97] width 256 height 15
drag, startPoint x: 566, startPoint y: 68, endPoint x: 459, endPoint y: 67, distance: 107.0
click at [459, 67] on div "The following action will delete the Autumn Weather Weather Feed Folder. To con…" at bounding box center [476, 73] width 256 height 19
copy strong "Autumn Weather Weather Feed"
click at [399, 96] on input "text" at bounding box center [476, 97] width 256 height 15
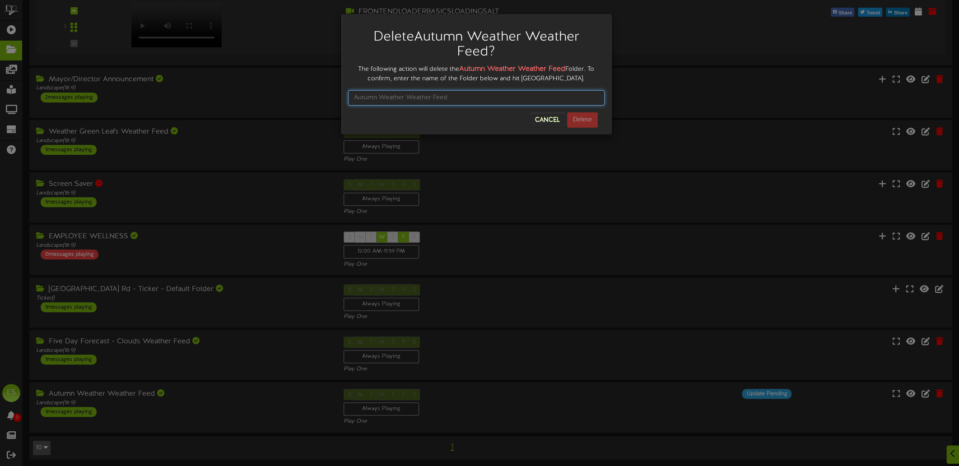
paste input "Autumn Weather Weather Feed"
type input "Autumn Weather Weather Feed"
click at [591, 121] on button "Delete" at bounding box center [582, 119] width 31 height 15
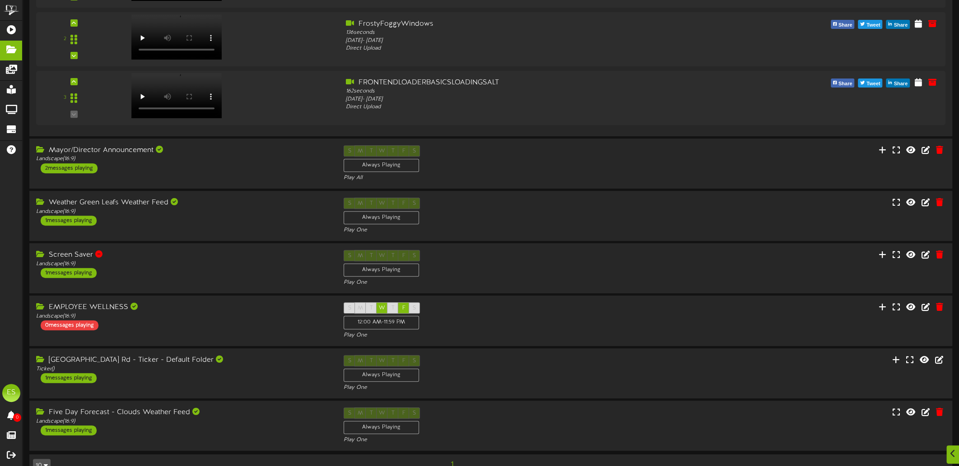
scroll to position [310, 0]
